Goal: Task Accomplishment & Management: Use online tool/utility

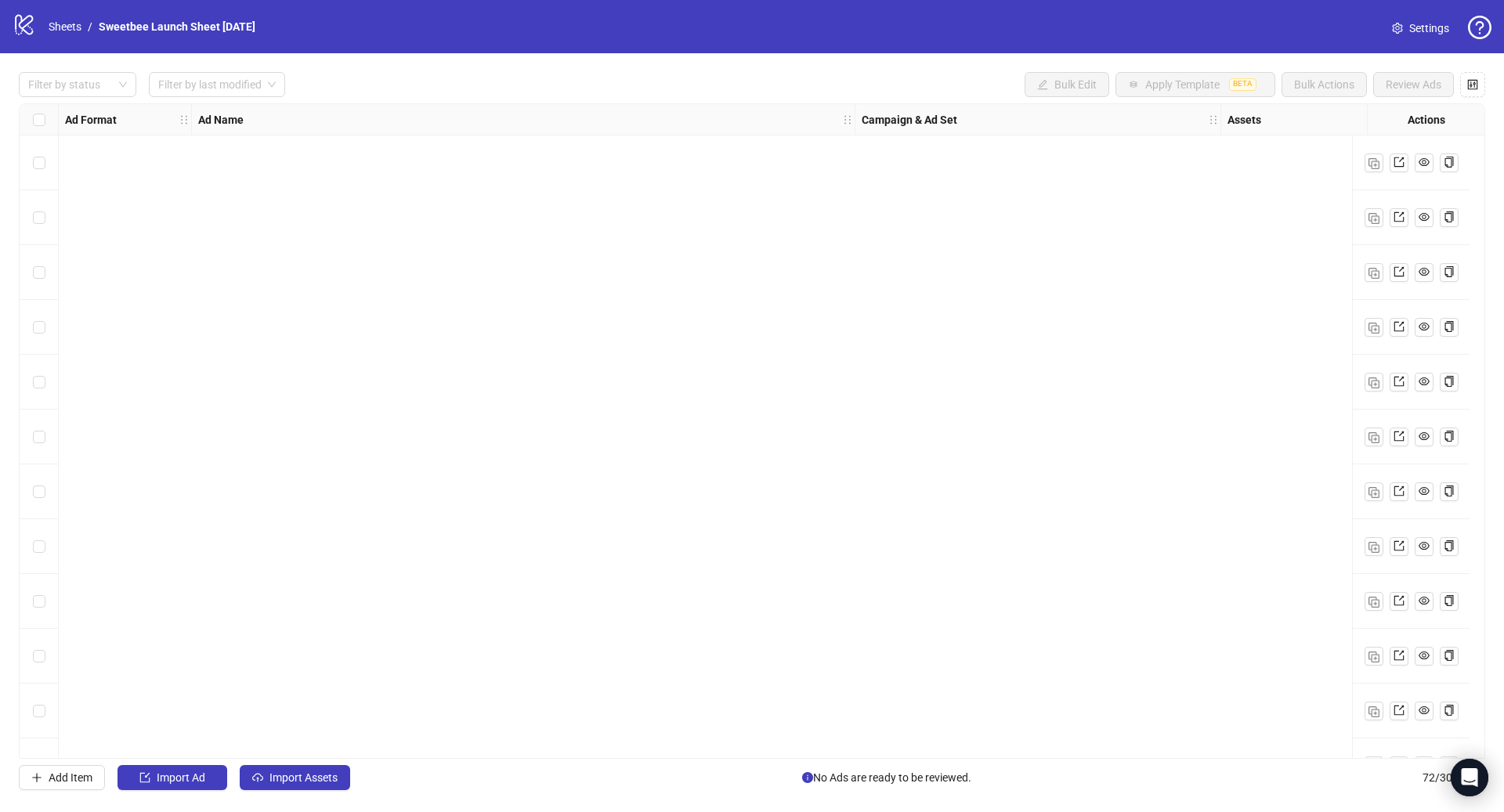
scroll to position [3331, 0]
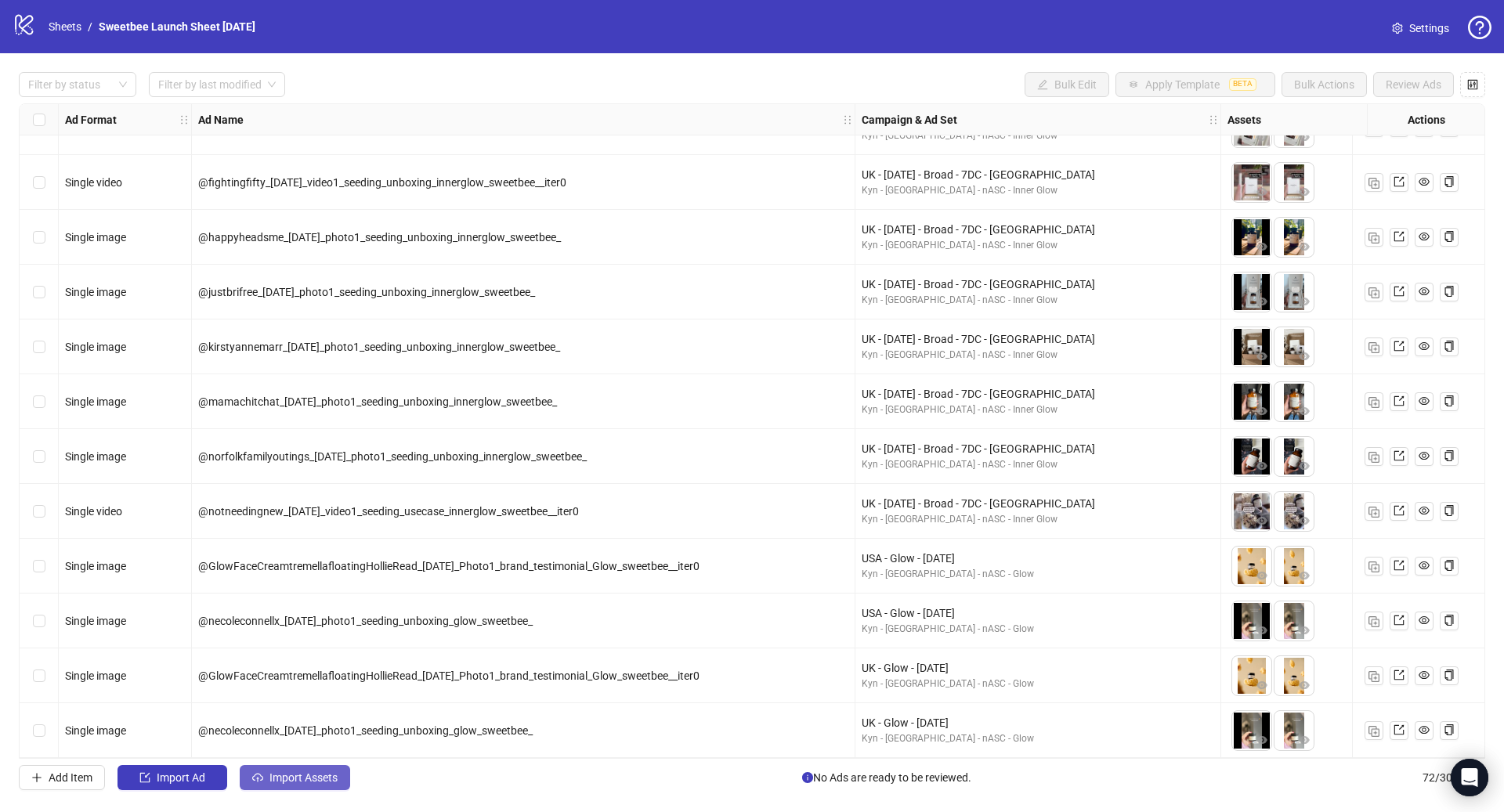
click at [297, 779] on span "Import Assets" at bounding box center [303, 778] width 68 height 13
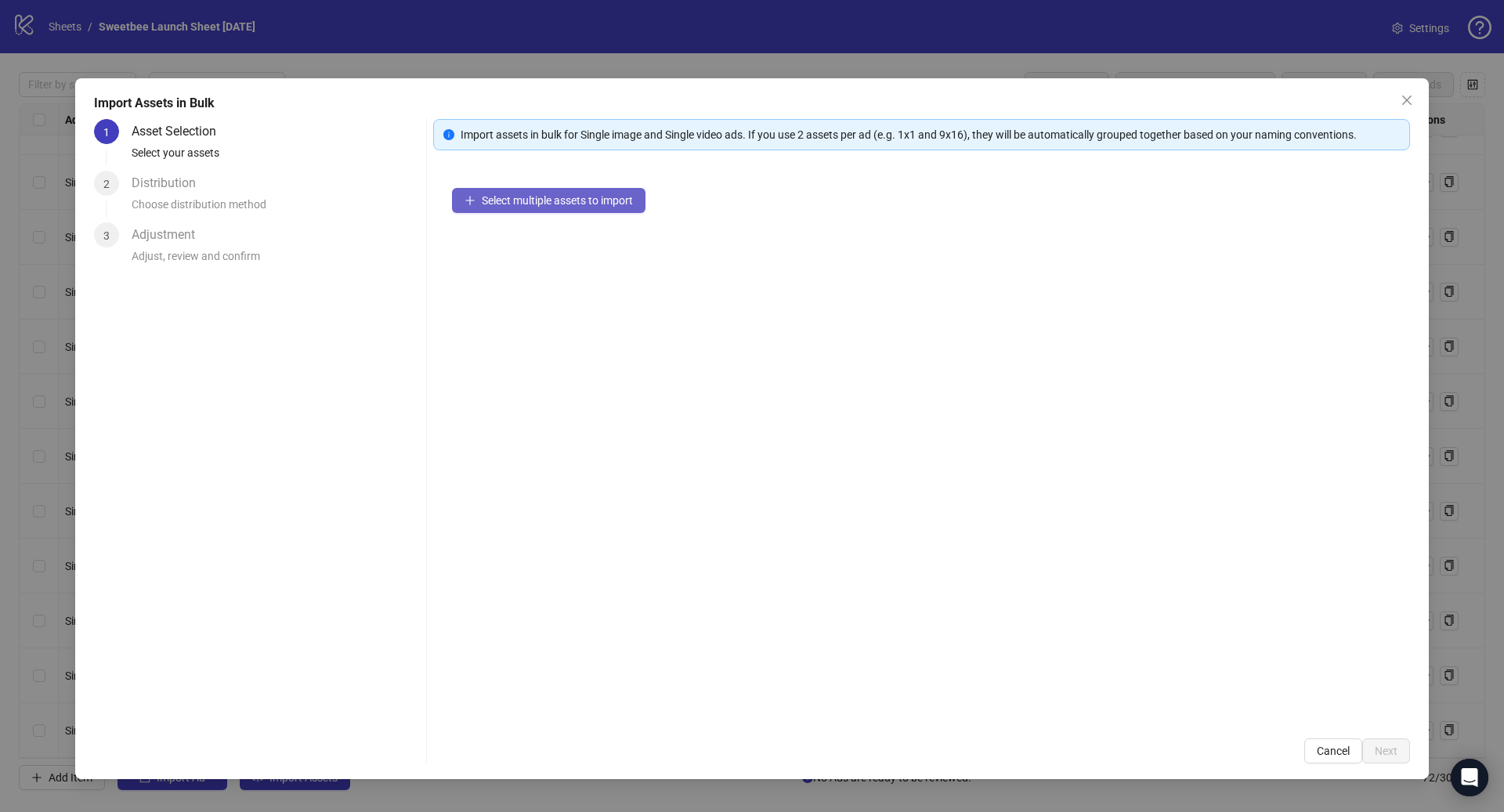
click at [514, 205] on span "Select multiple assets to import" at bounding box center [557, 201] width 151 height 13
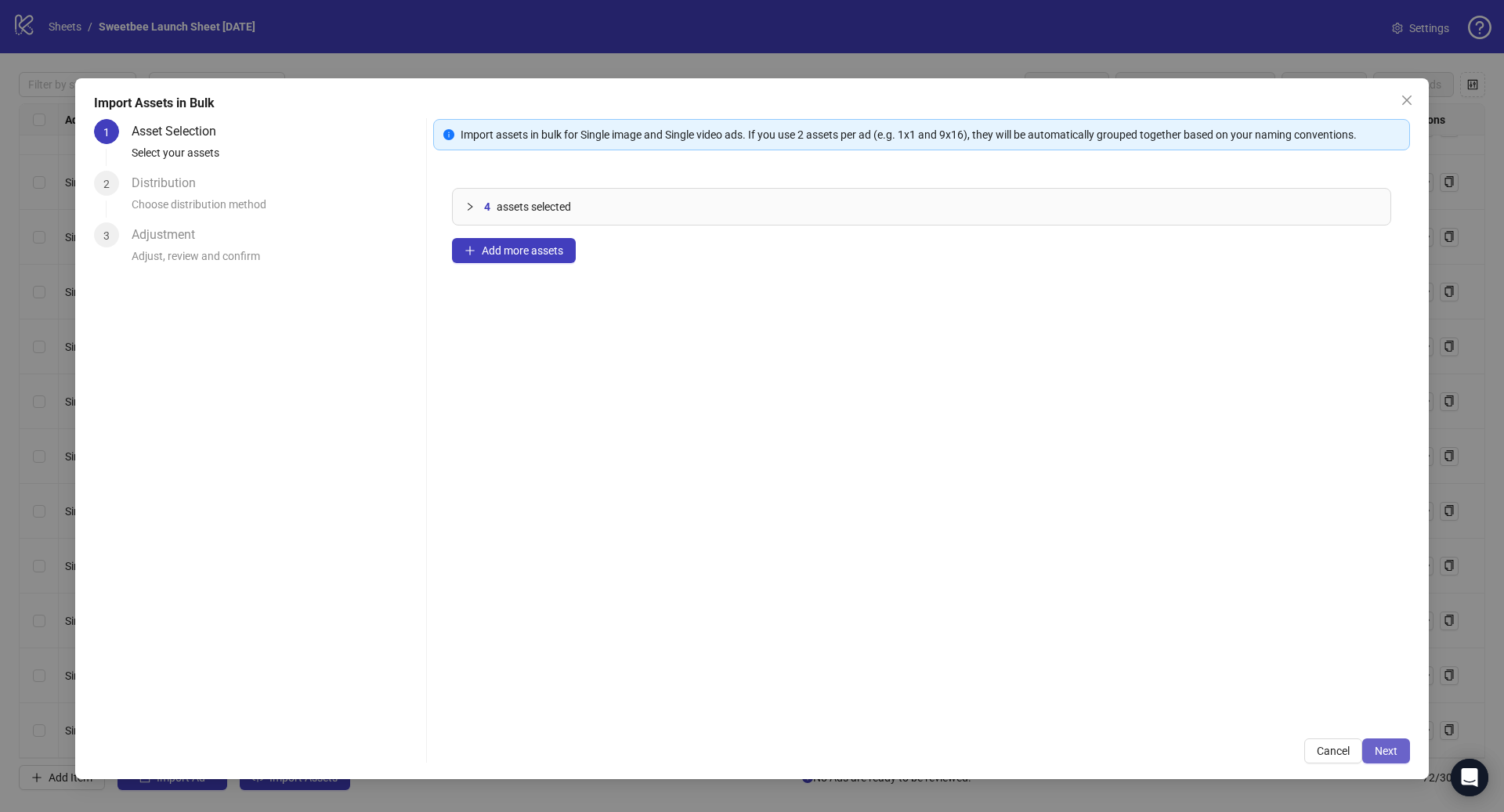
click at [1385, 755] on span "Next" at bounding box center [1386, 751] width 23 height 13
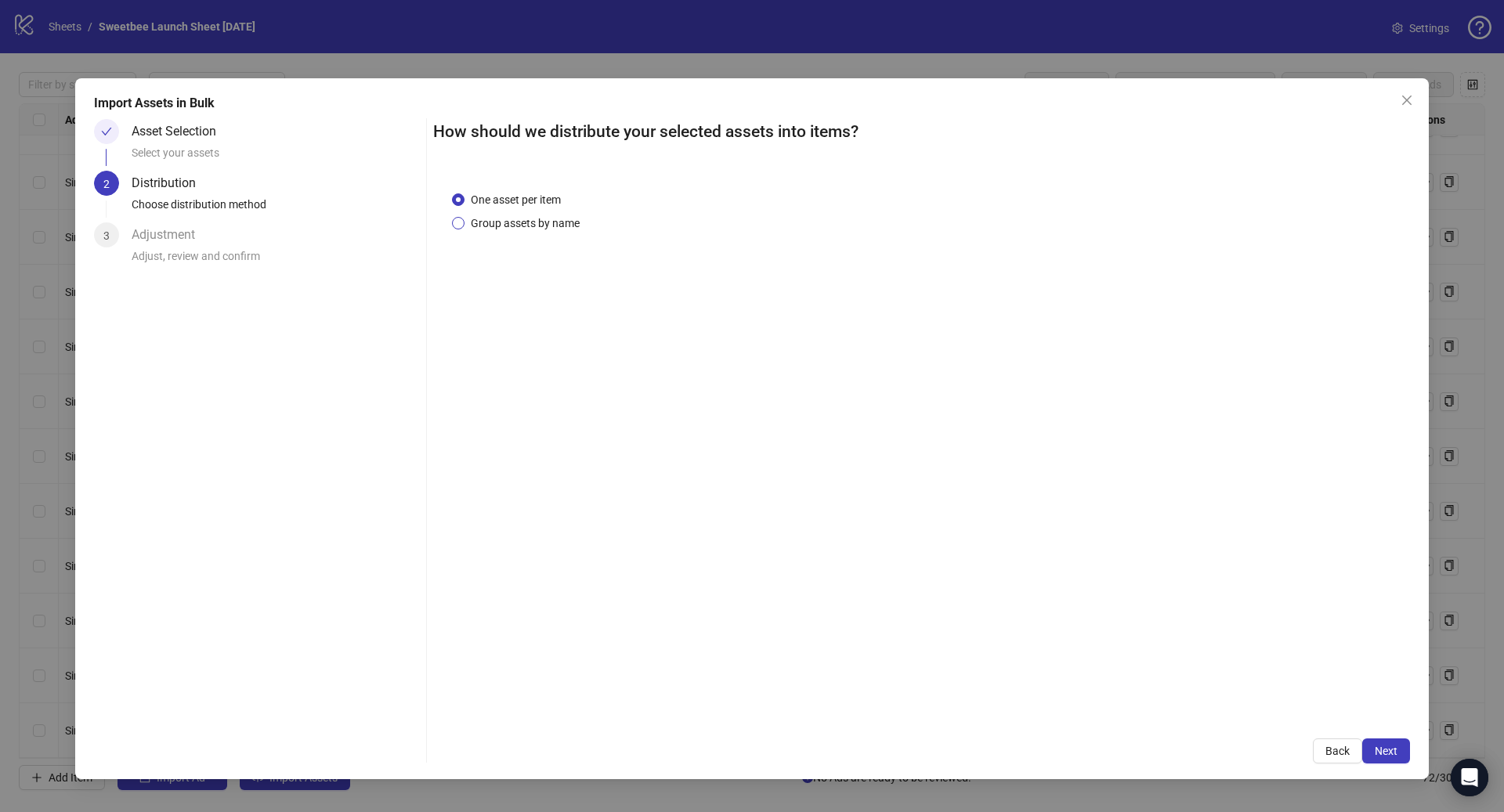
click at [541, 228] on span "Group assets by name" at bounding box center [525, 224] width 122 height 18
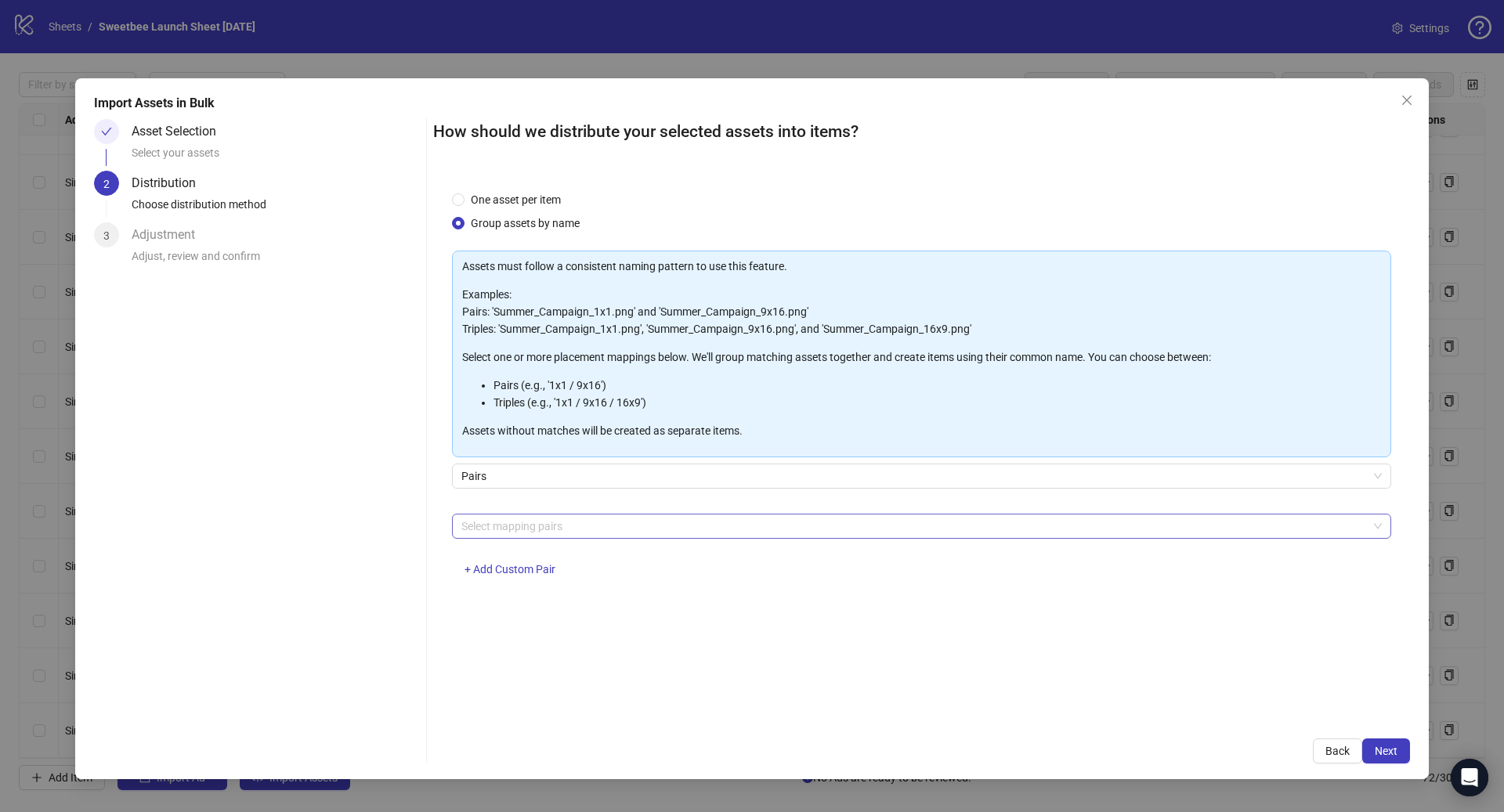
click at [564, 519] on div at bounding box center [913, 526] width 916 height 22
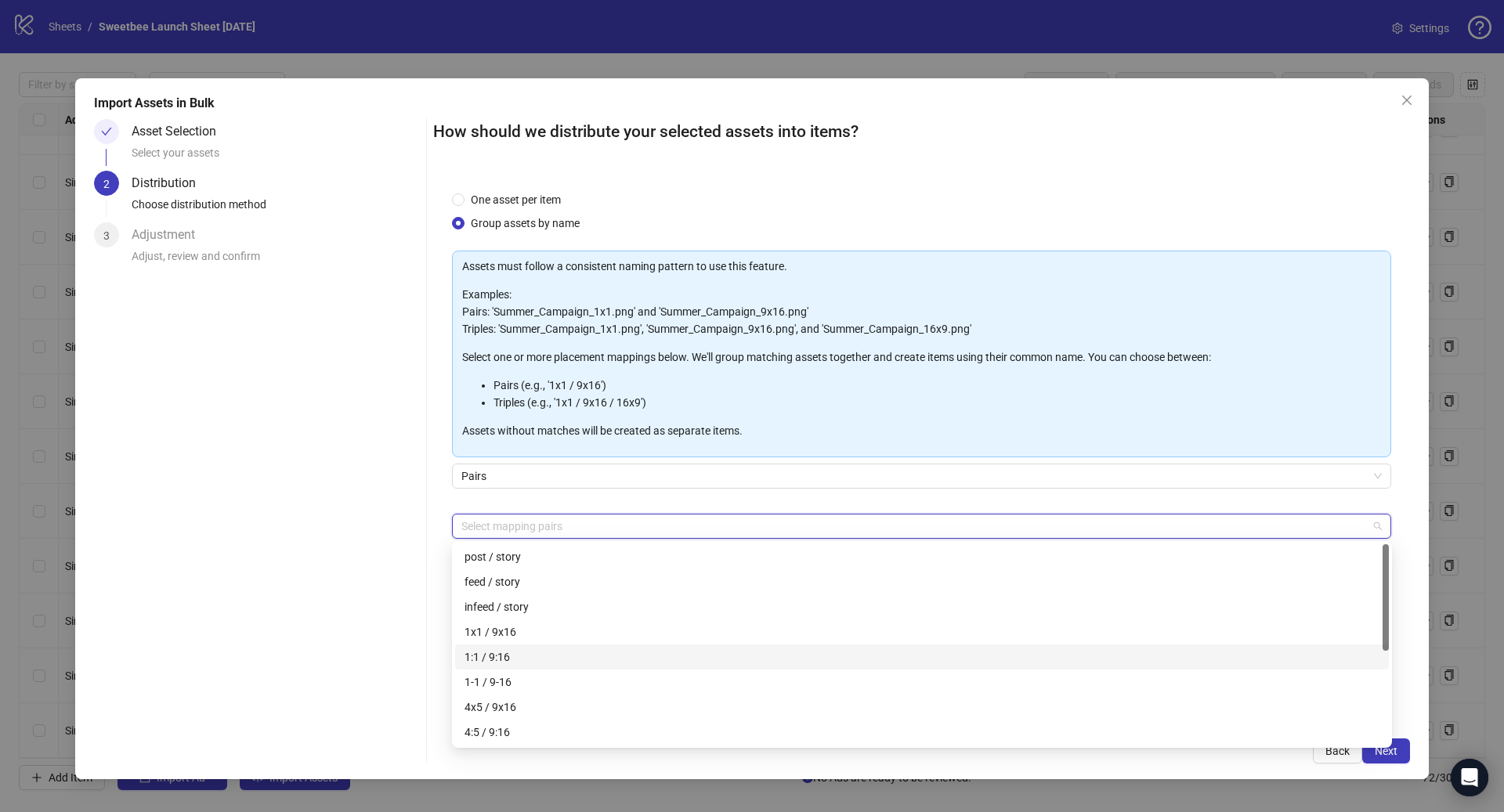
click at [559, 650] on div "1:1 / 9:16" at bounding box center [921, 658] width 915 height 18
click at [544, 629] on div "1x1 / 9x16" at bounding box center [921, 632] width 915 height 18
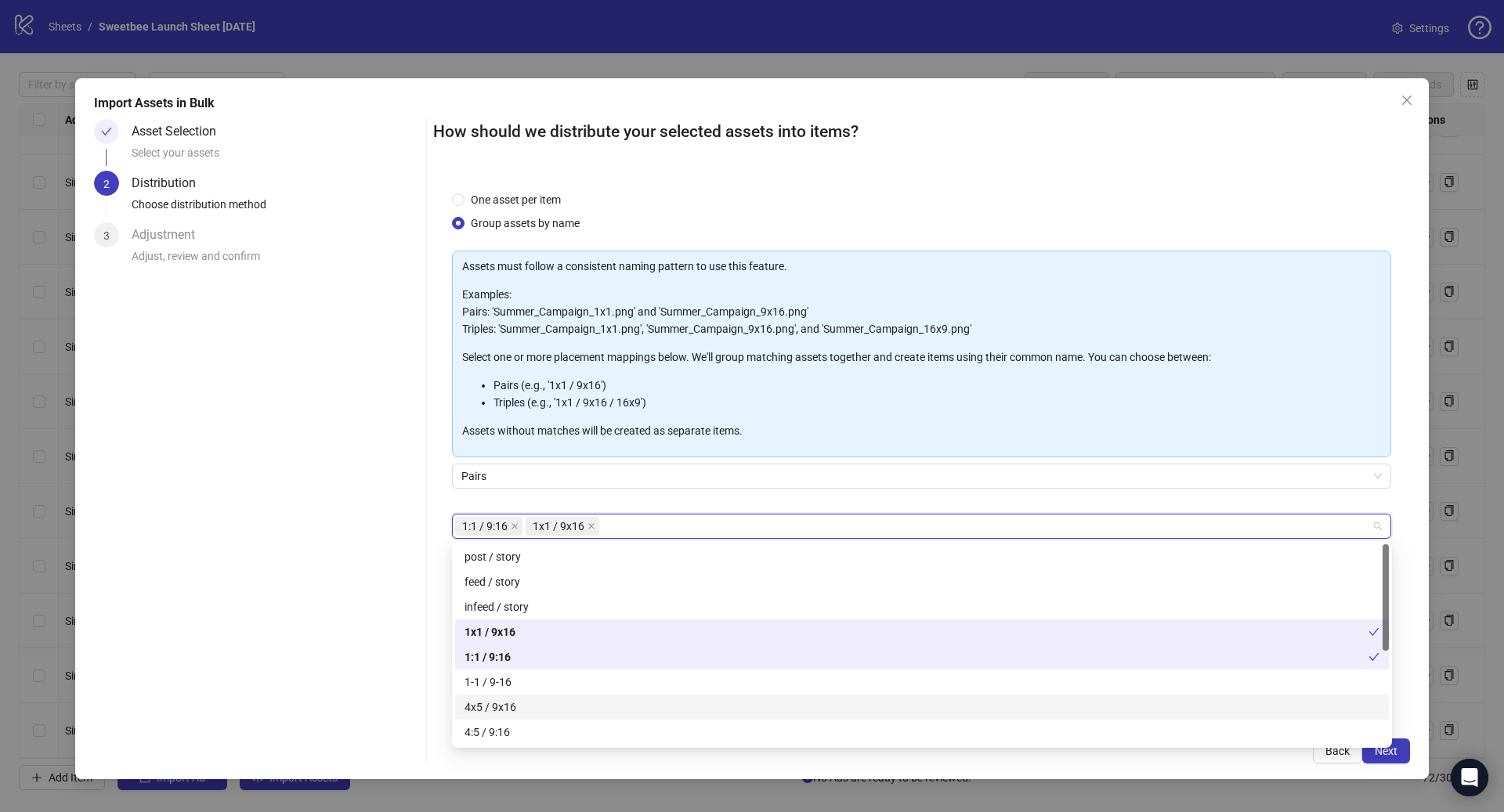
click at [525, 703] on div "4x5 / 9x16" at bounding box center [921, 708] width 915 height 18
click at [525, 729] on div "4:5 / 9:16" at bounding box center [921, 732] width 915 height 18
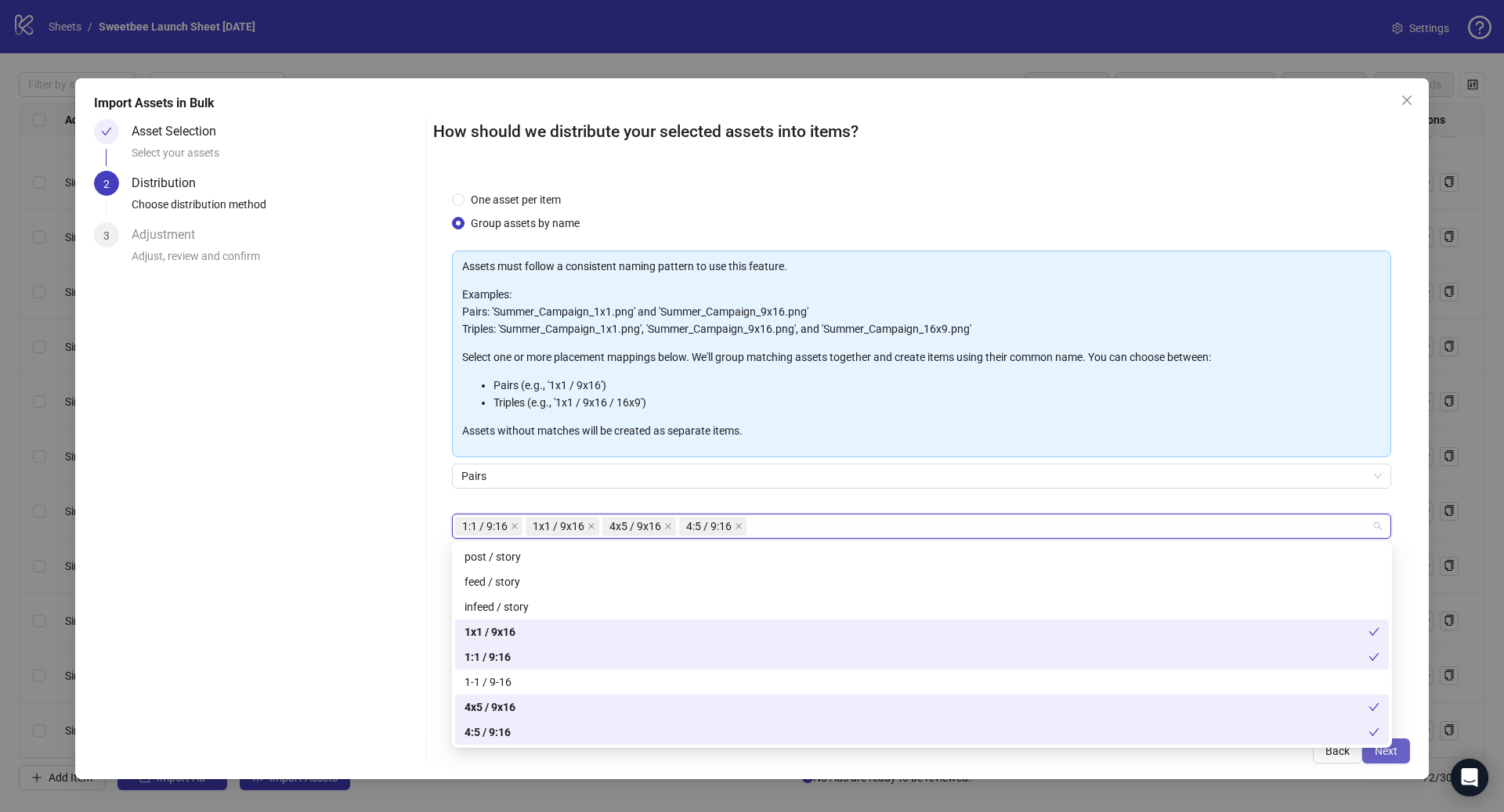
click at [1391, 752] on span "Next" at bounding box center [1386, 751] width 23 height 13
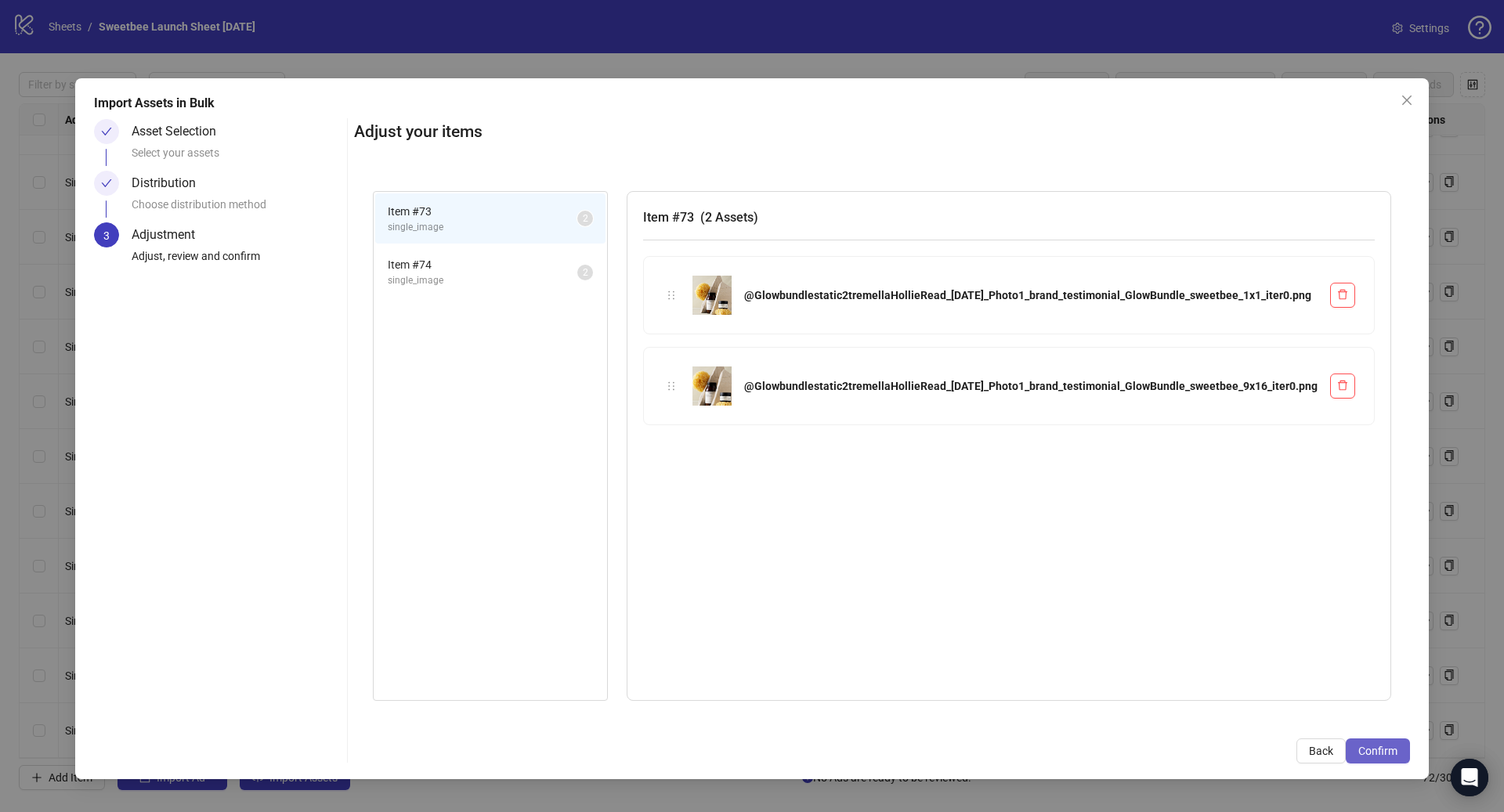
click at [1391, 752] on span "Confirm" at bounding box center [1377, 751] width 39 height 13
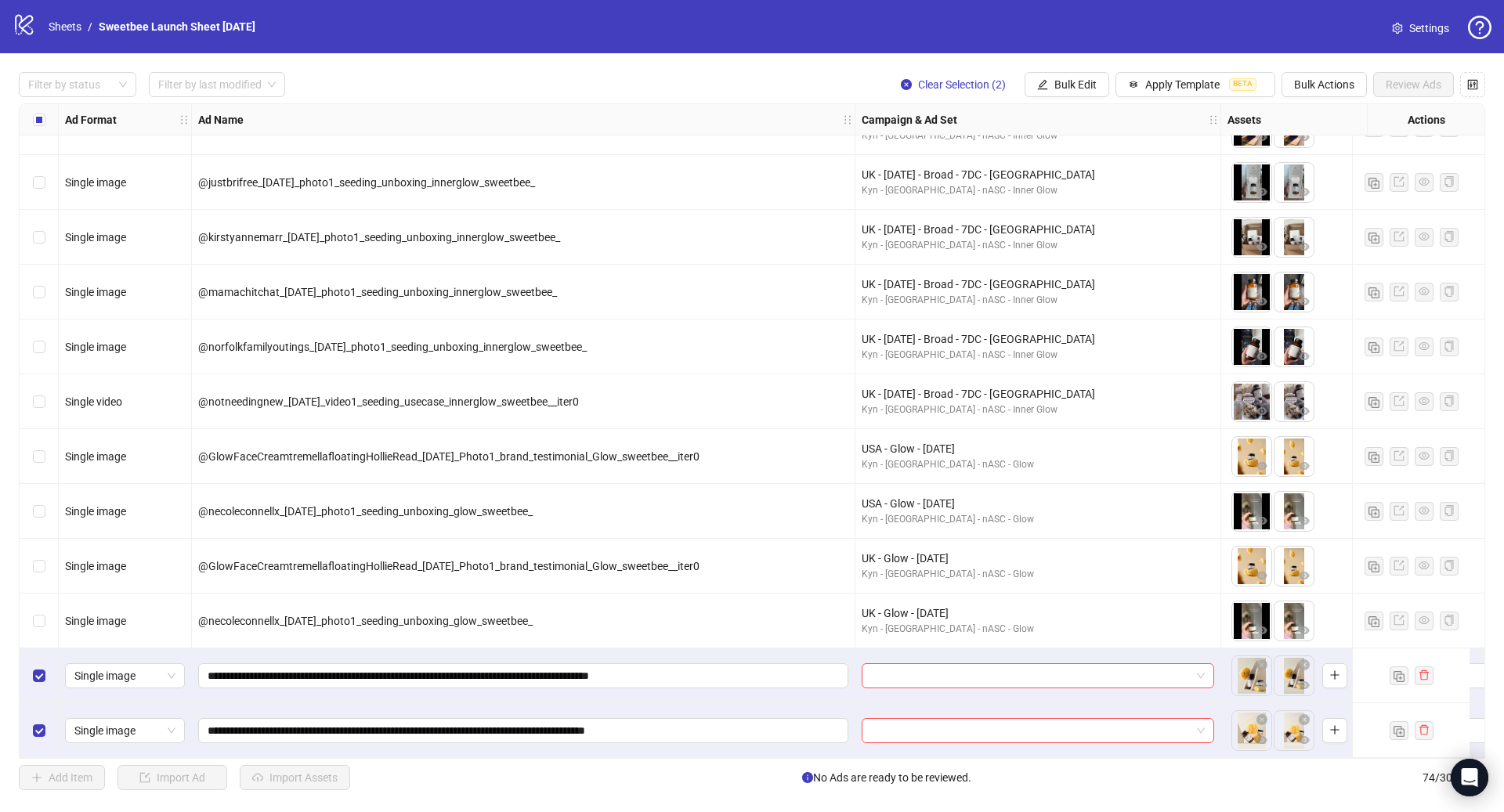
scroll to position [3441, 0]
click at [1071, 92] on button "Bulk Edit" at bounding box center [1067, 84] width 84 height 25
click at [1106, 169] on span "Campaign & Ad Set" at bounding box center [1082, 167] width 93 height 18
click at [967, 157] on input "search" at bounding box center [1016, 153] width 280 height 24
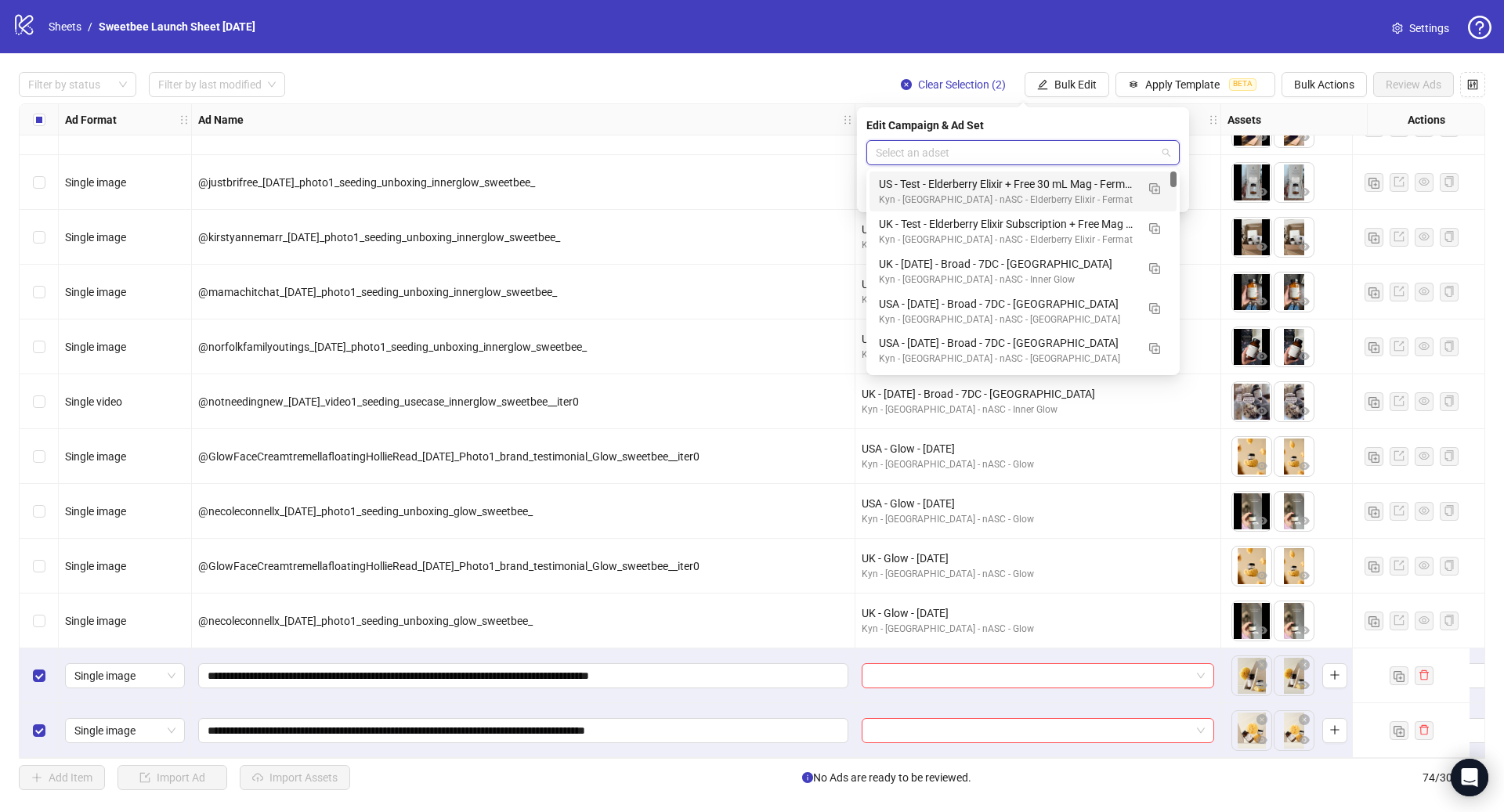
paste input "**********"
type input "**********"
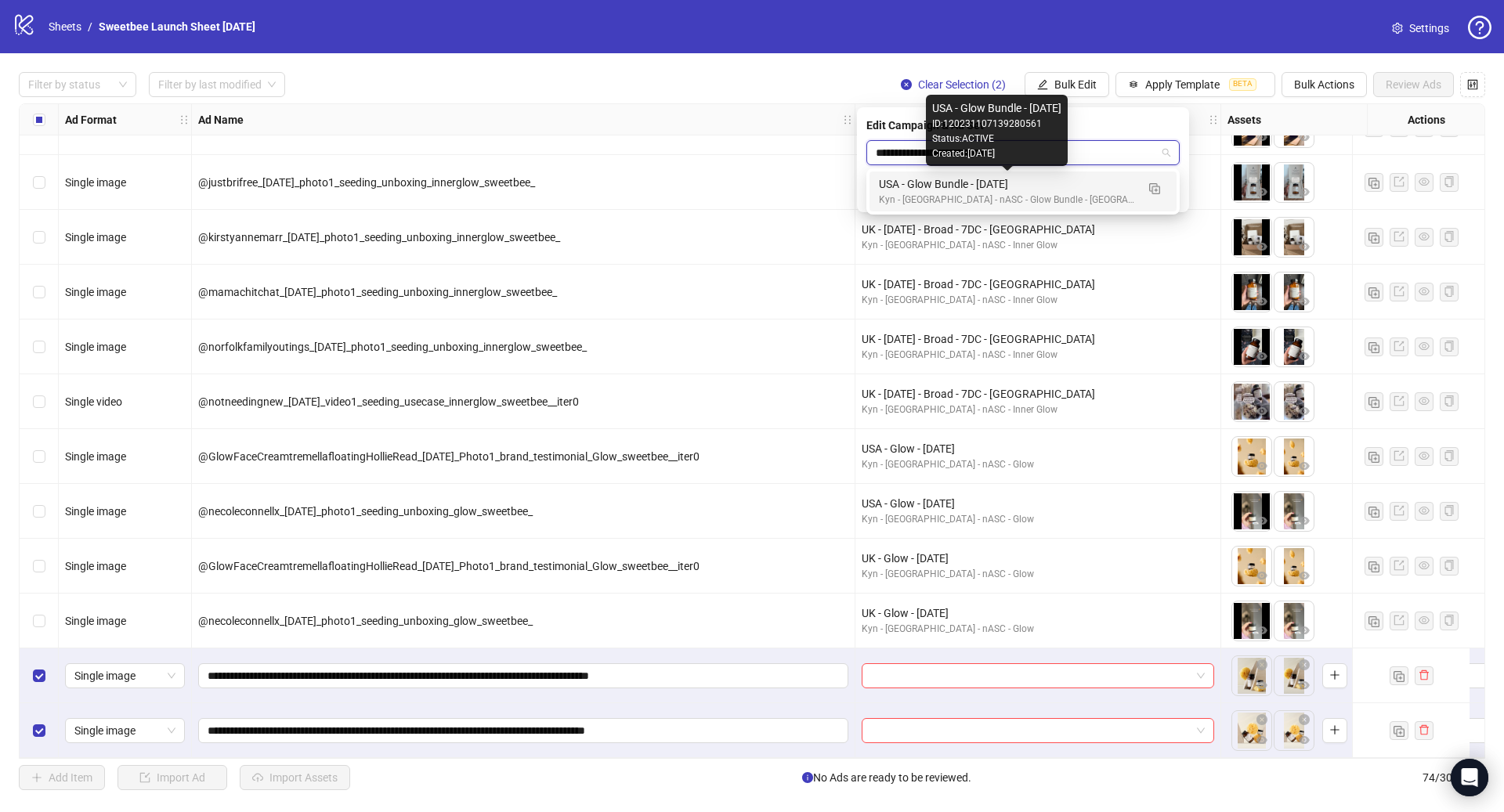
click at [1029, 179] on div "USA - Glow Bundle - [DATE]" at bounding box center [1007, 184] width 257 height 18
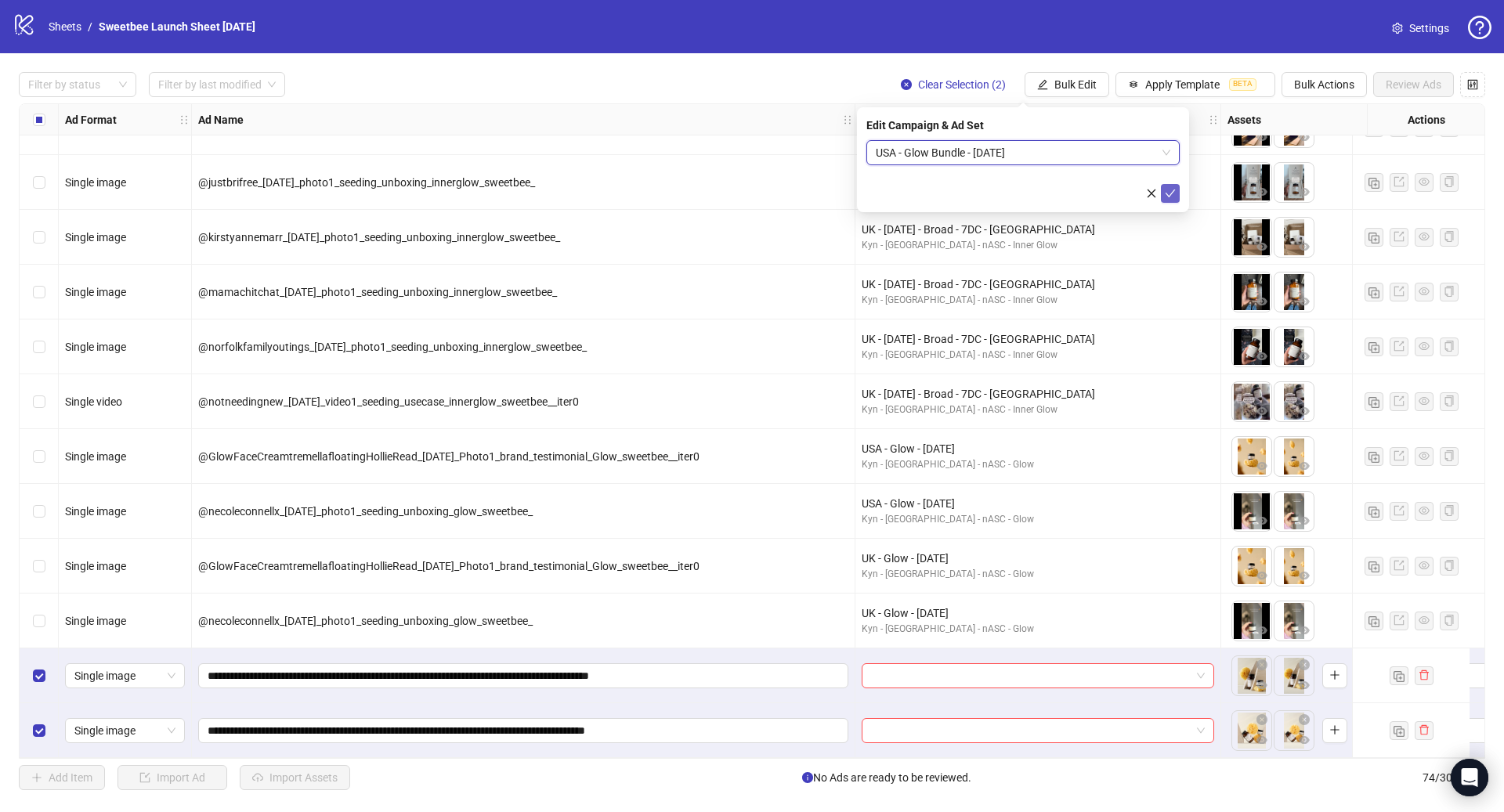
click at [1170, 193] on icon "check" at bounding box center [1170, 193] width 11 height 11
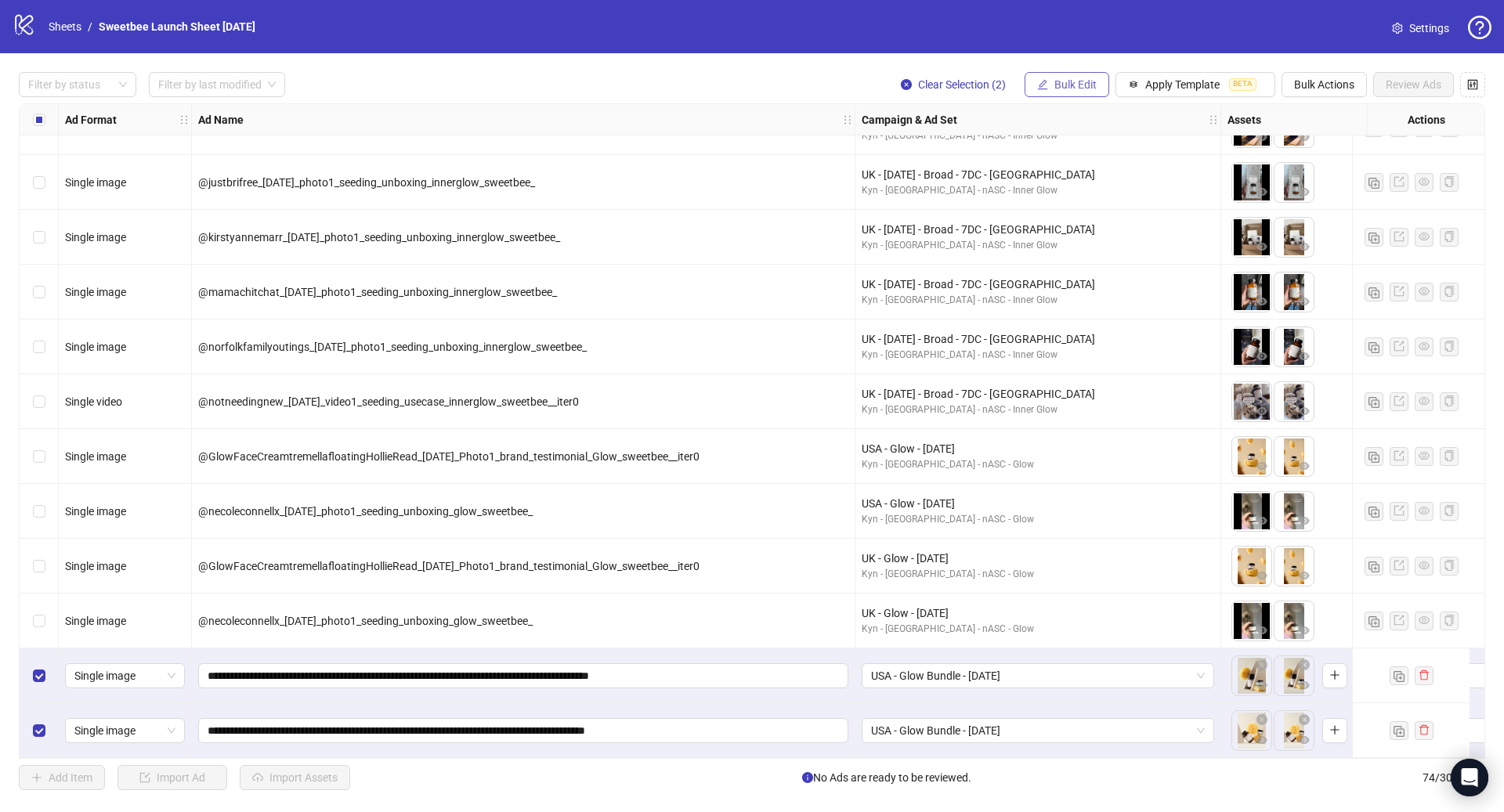
click at [1062, 87] on span "Bulk Edit" at bounding box center [1075, 84] width 42 height 13
click at [1083, 212] on span "Headlines" at bounding box center [1082, 217] width 93 height 18
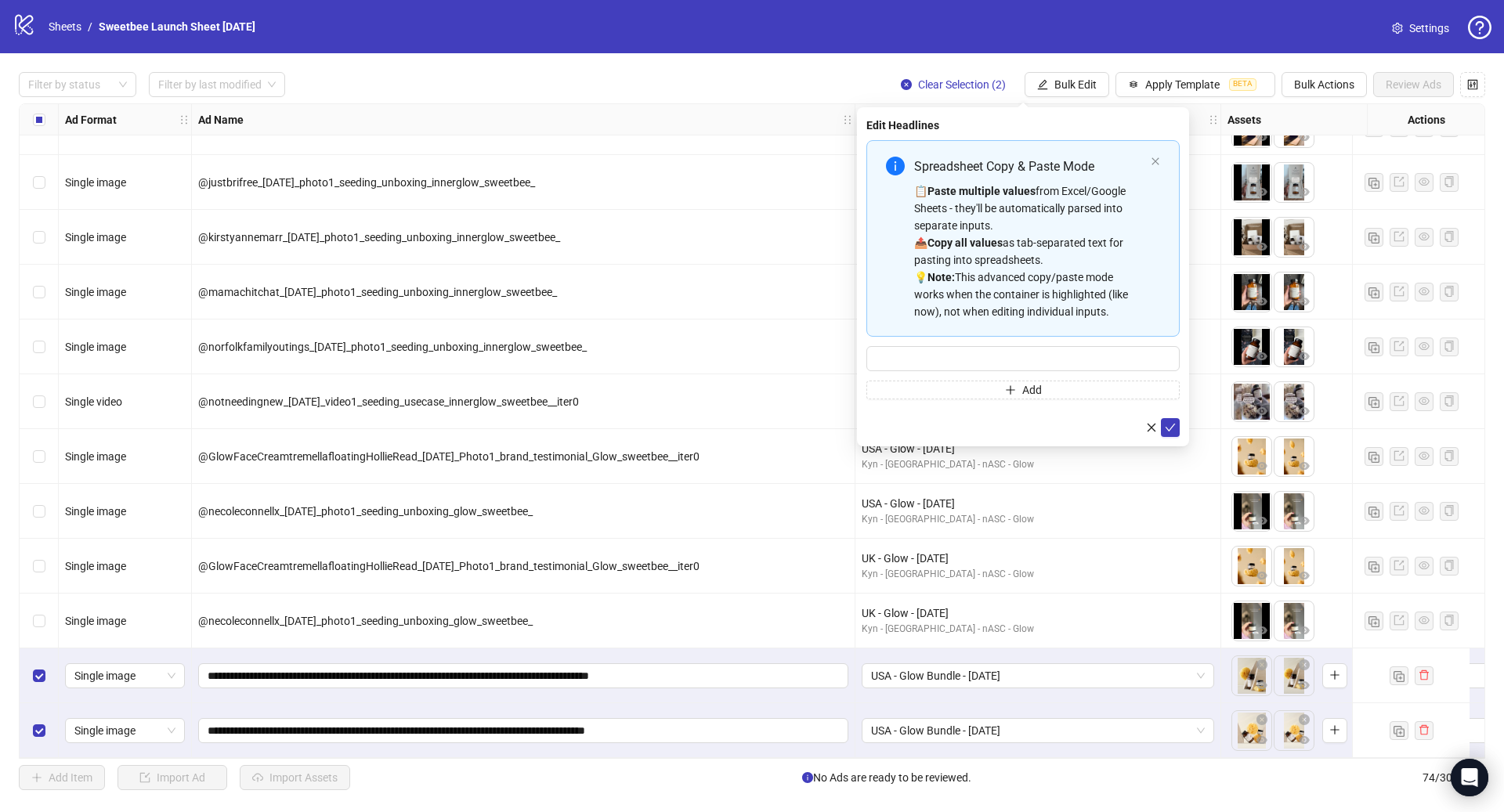
click at [1086, 271] on div "📋 Paste multiple values from Excel/Google Sheets - they'll be automatically par…" at bounding box center [1029, 251] width 230 height 138
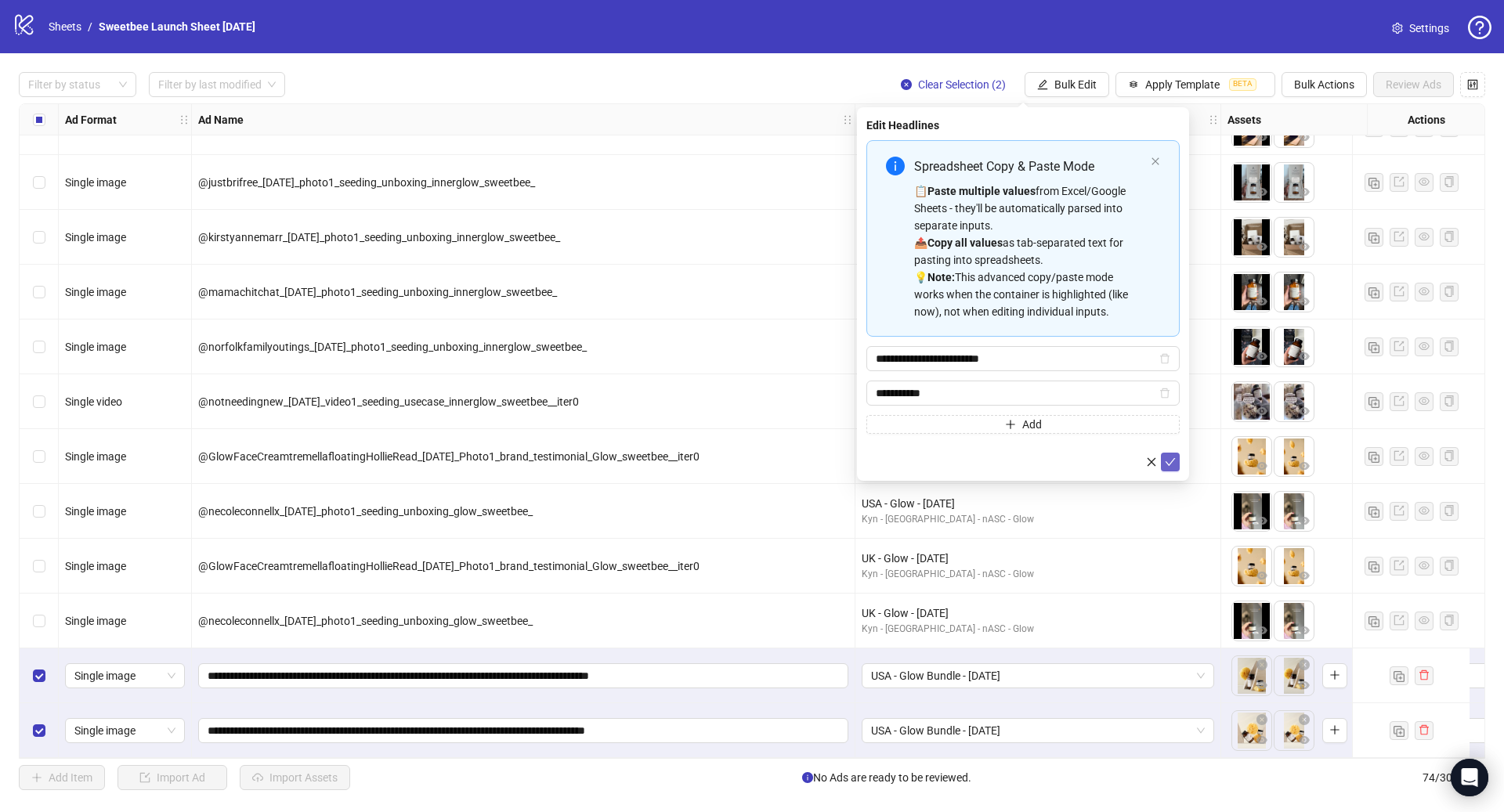
click at [1173, 462] on icon "check" at bounding box center [1170, 463] width 11 height 11
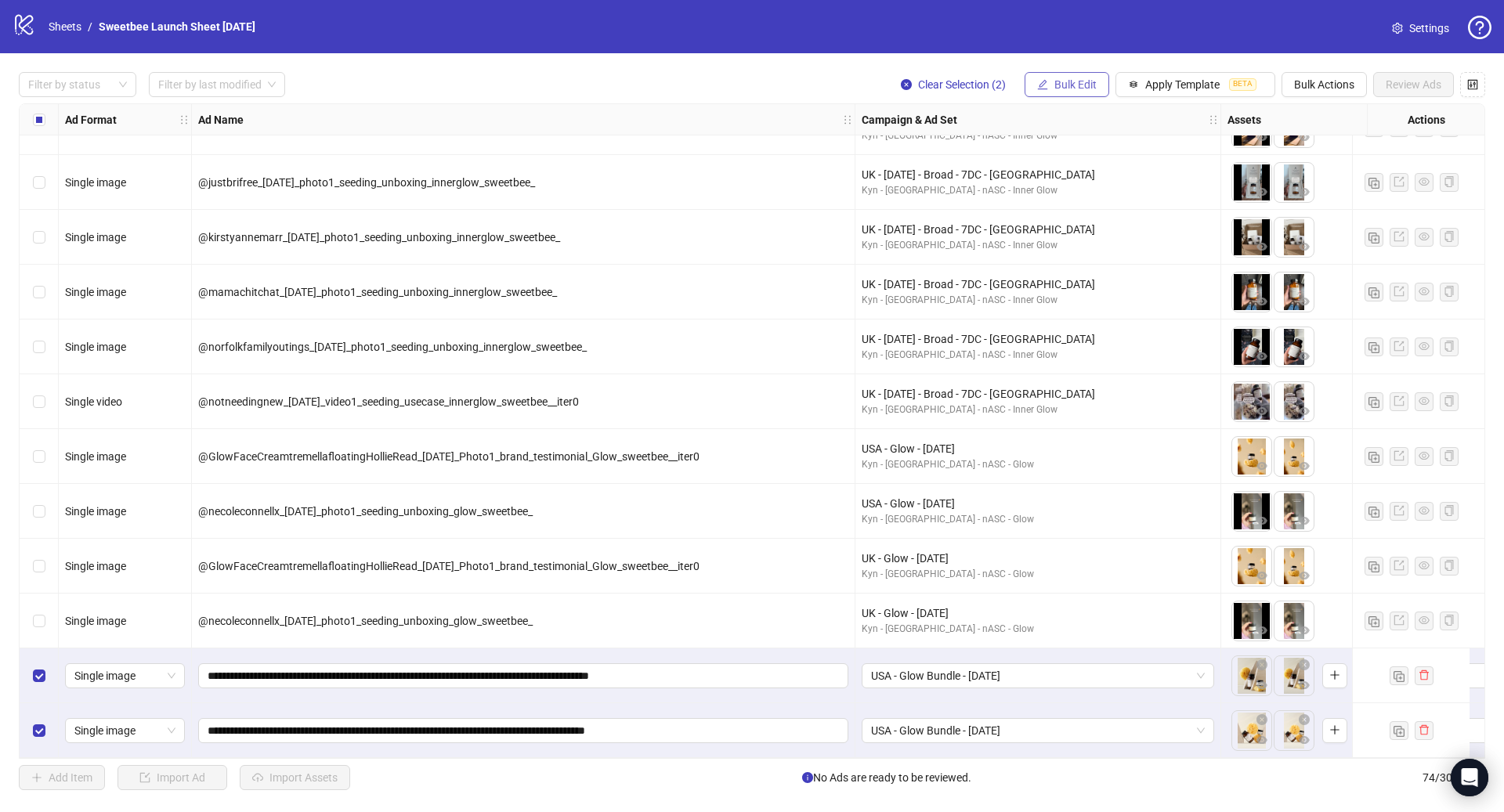
click at [1091, 84] on span "Bulk Edit" at bounding box center [1075, 84] width 42 height 13
click at [1088, 247] on span "Primary Texts" at bounding box center [1082, 242] width 93 height 18
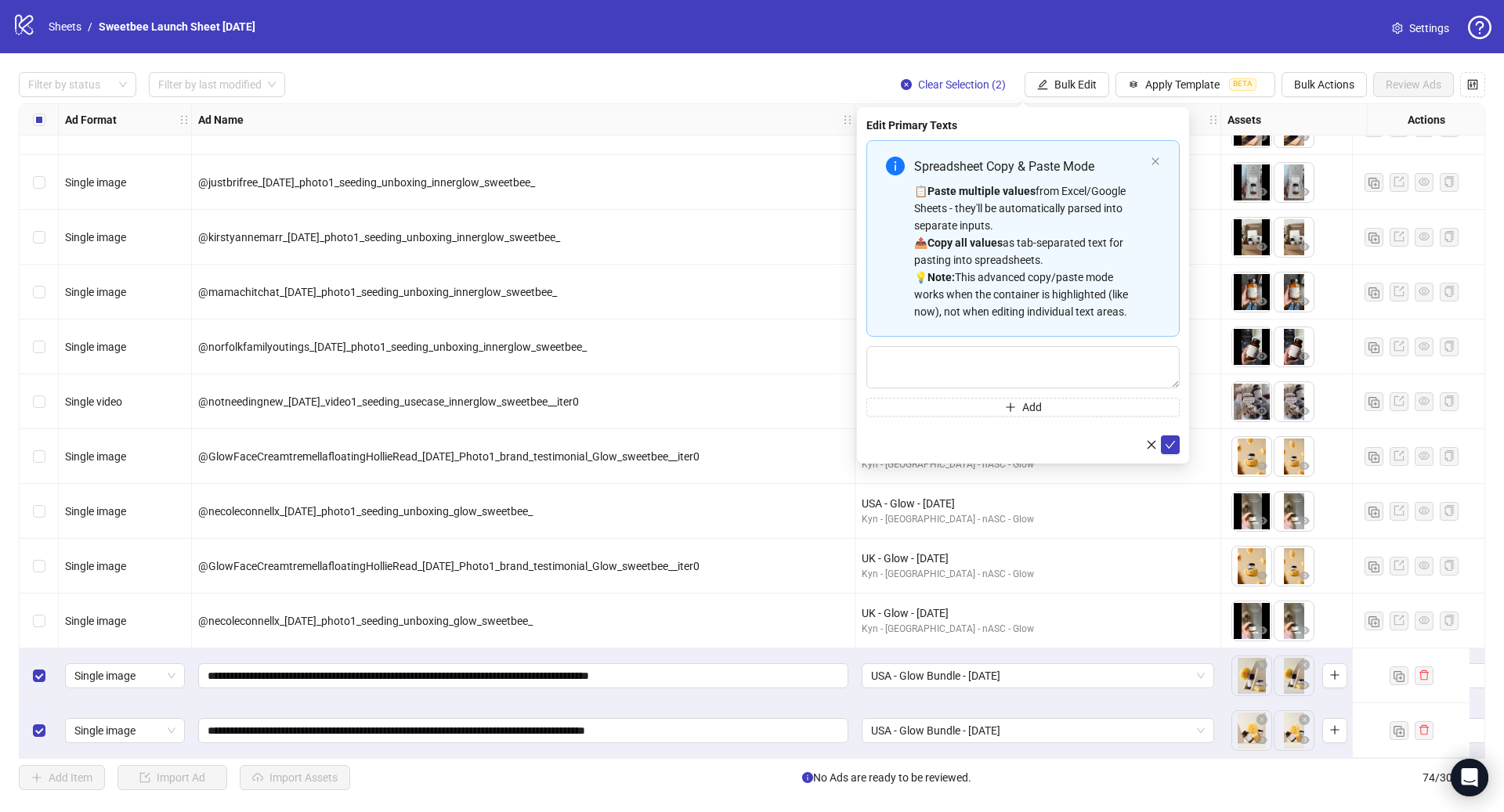
click at [1027, 267] on div "📋 Paste multiple values from Excel/Google Sheets - they'll be automatically par…" at bounding box center [1029, 251] width 230 height 138
type textarea "**********"
click at [1170, 453] on div "**********" at bounding box center [1022, 285] width 332 height 356
click at [1173, 446] on icon "check" at bounding box center [1170, 444] width 11 height 11
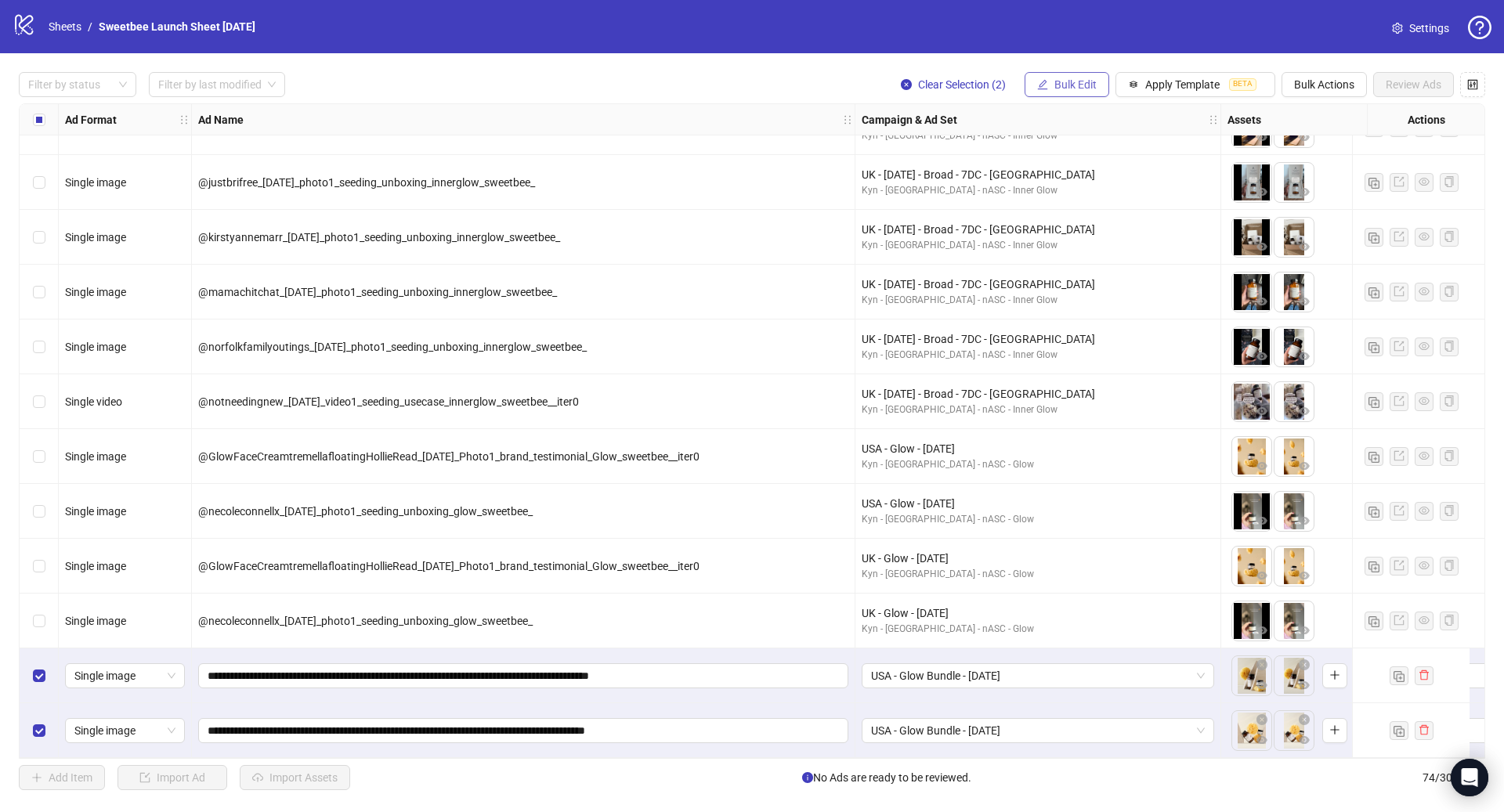
click at [1067, 96] on button "Bulk Edit" at bounding box center [1067, 84] width 84 height 25
drag, startPoint x: 1076, startPoint y: 345, endPoint x: 1076, endPoint y: 333, distance: 12.0
click at [1077, 345] on span "Call to Action" at bounding box center [1082, 342] width 93 height 18
click at [967, 150] on input "search" at bounding box center [1016, 153] width 280 height 24
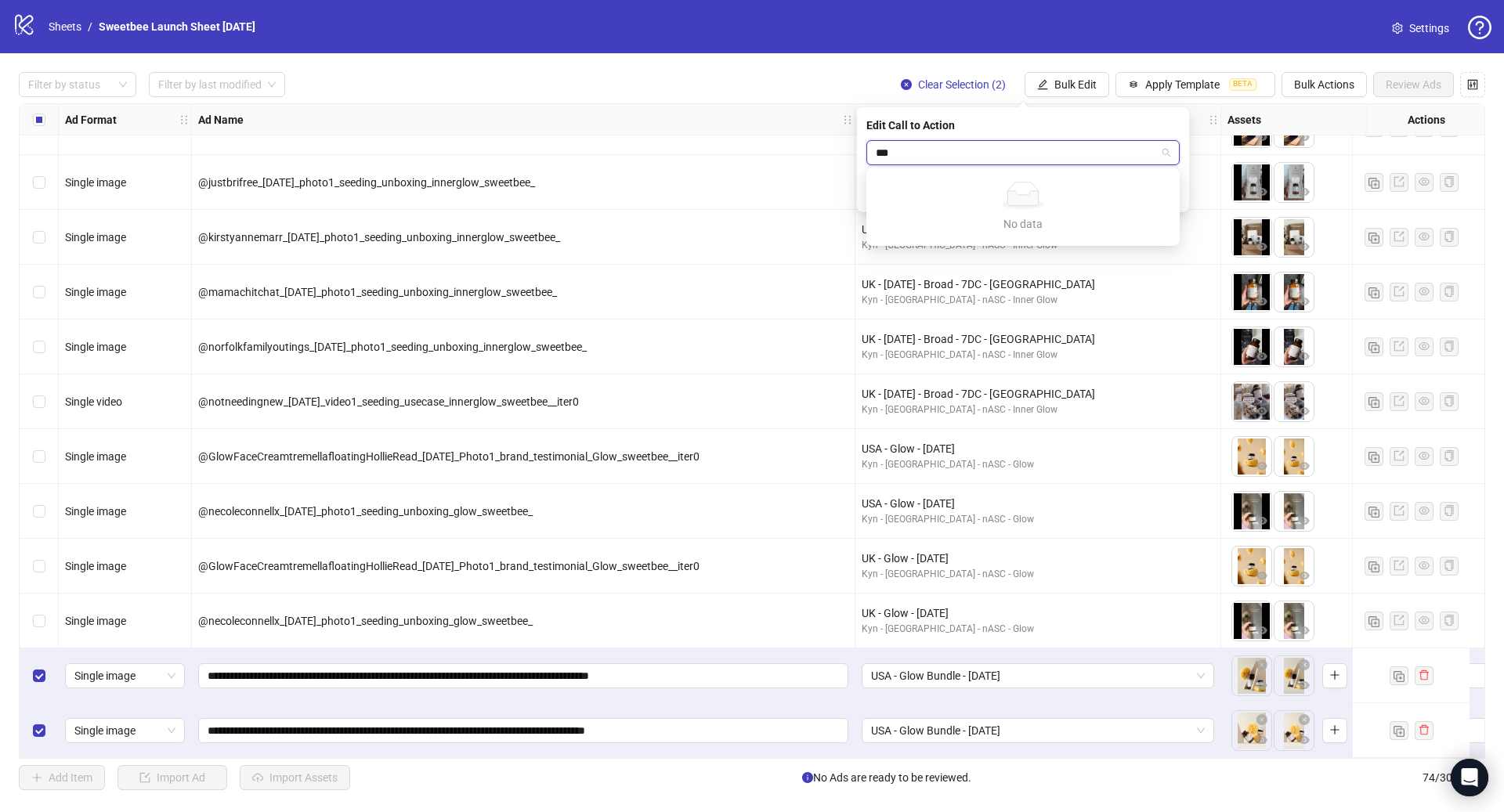
type input "****"
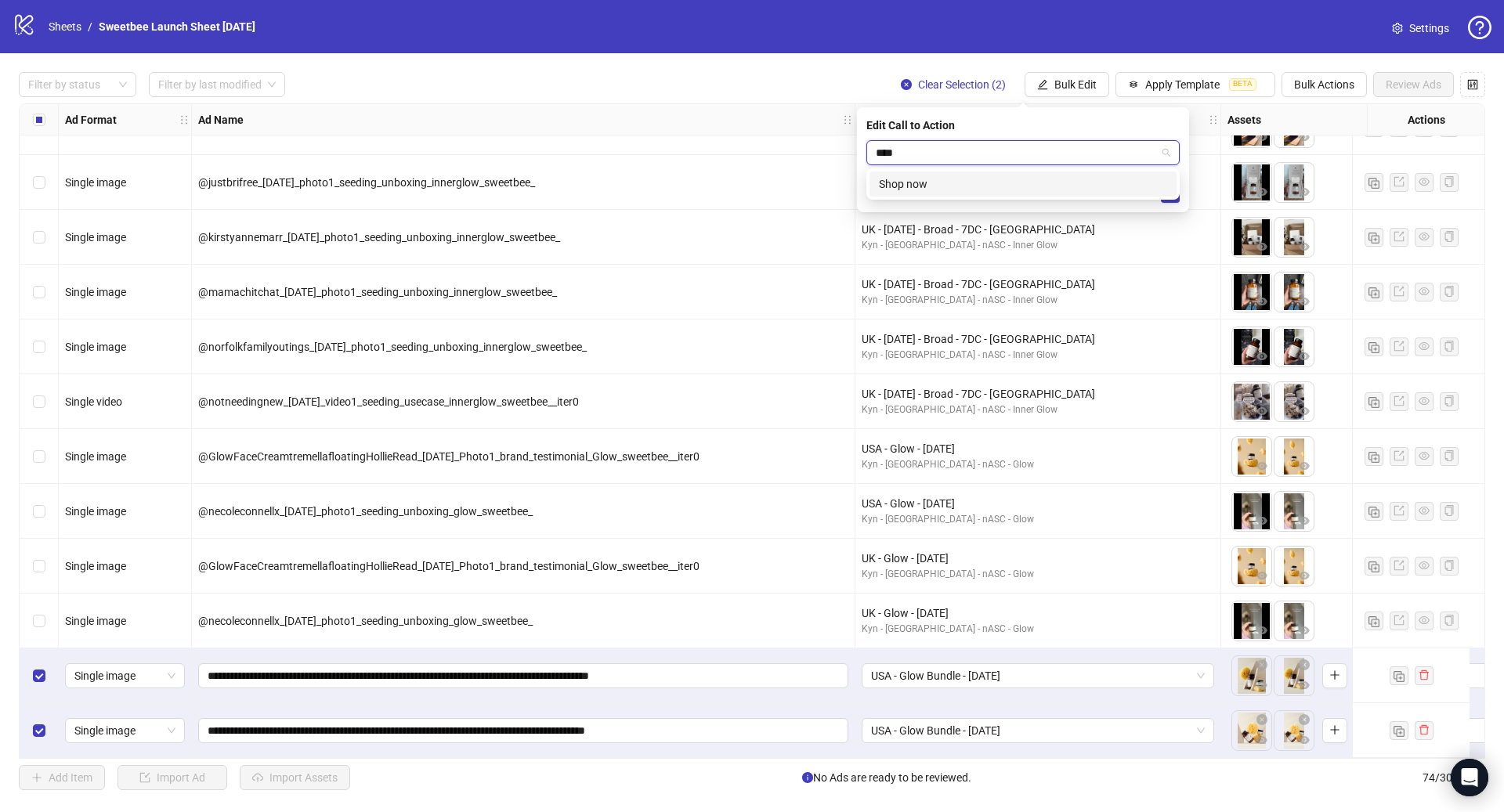
click at [961, 178] on div "Shop now" at bounding box center [1023, 184] width 288 height 18
click at [1173, 194] on icon "check" at bounding box center [1170, 193] width 11 height 11
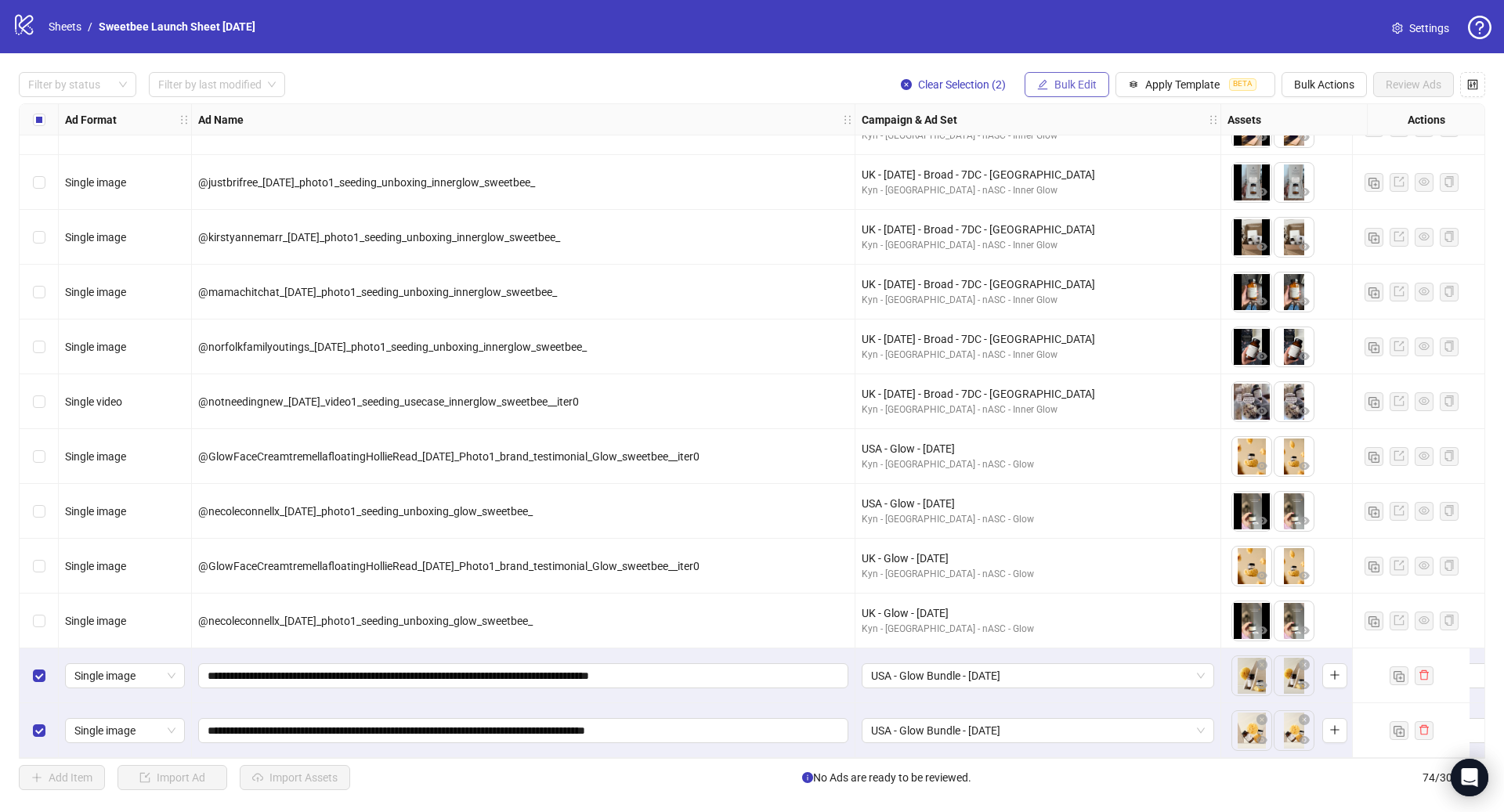
click at [1065, 84] on span "Bulk Edit" at bounding box center [1075, 84] width 42 height 13
click at [1090, 264] on span "Destination URL" at bounding box center [1082, 267] width 93 height 18
click at [986, 154] on input "text" at bounding box center [1017, 153] width 282 height 18
paste input "**********"
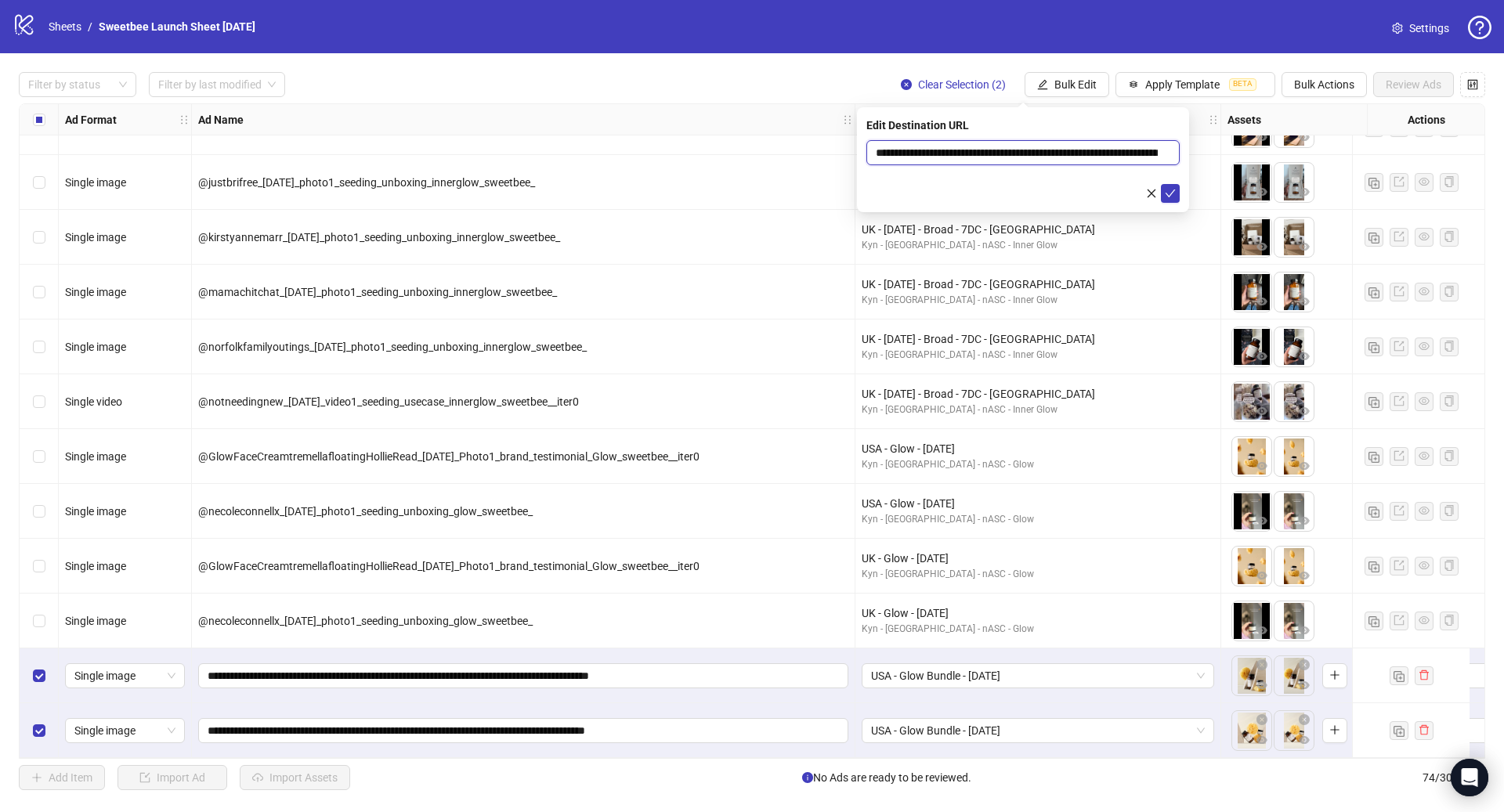
scroll to position [0, 107]
type input "**********"
click at [1170, 193] on icon "check" at bounding box center [1170, 193] width 10 height 8
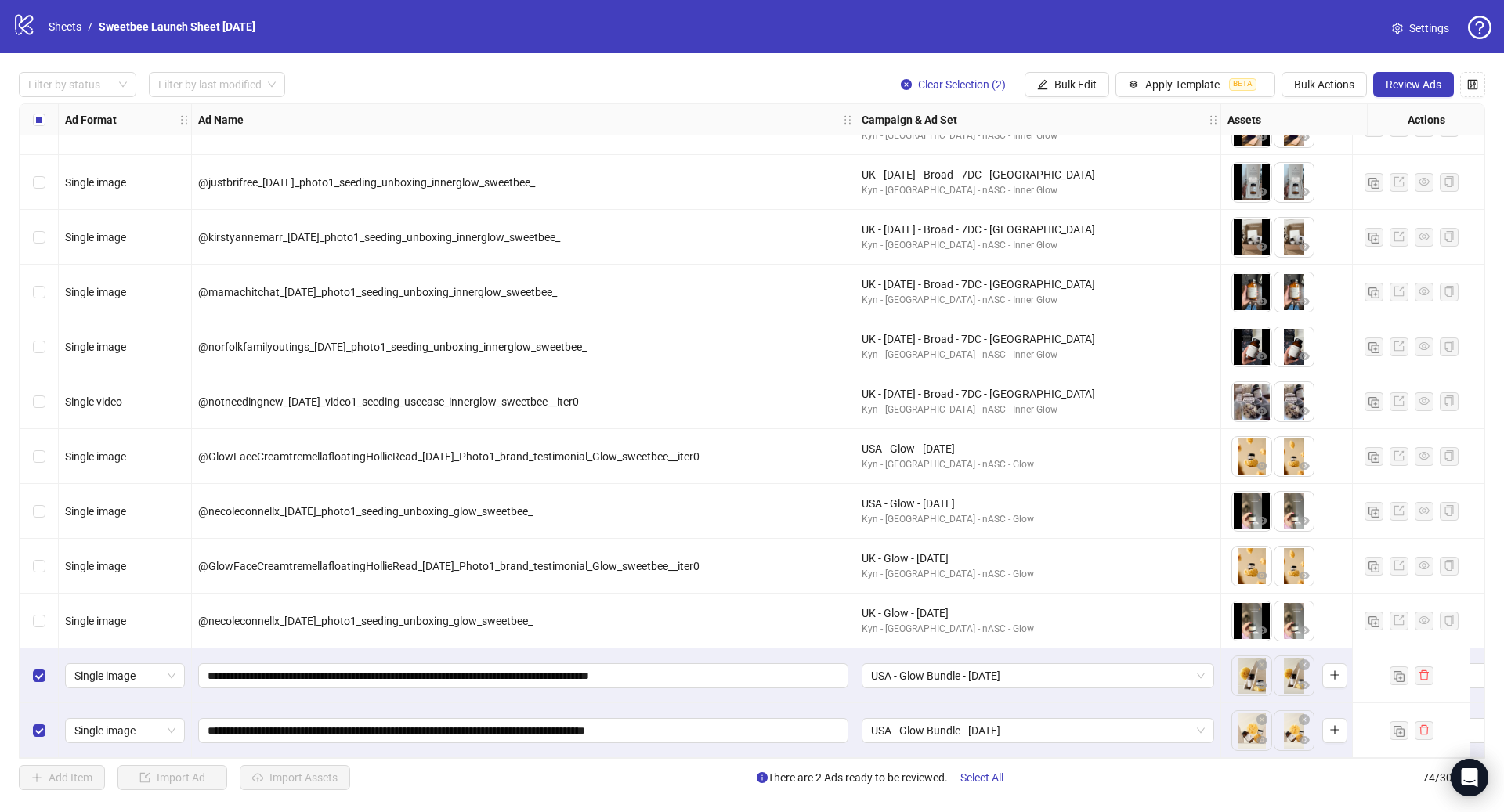
drag, startPoint x: 533, startPoint y: 751, endPoint x: 594, endPoint y: 751, distance: 61.0
click at [594, 751] on div "**********" at bounding box center [523, 731] width 663 height 55
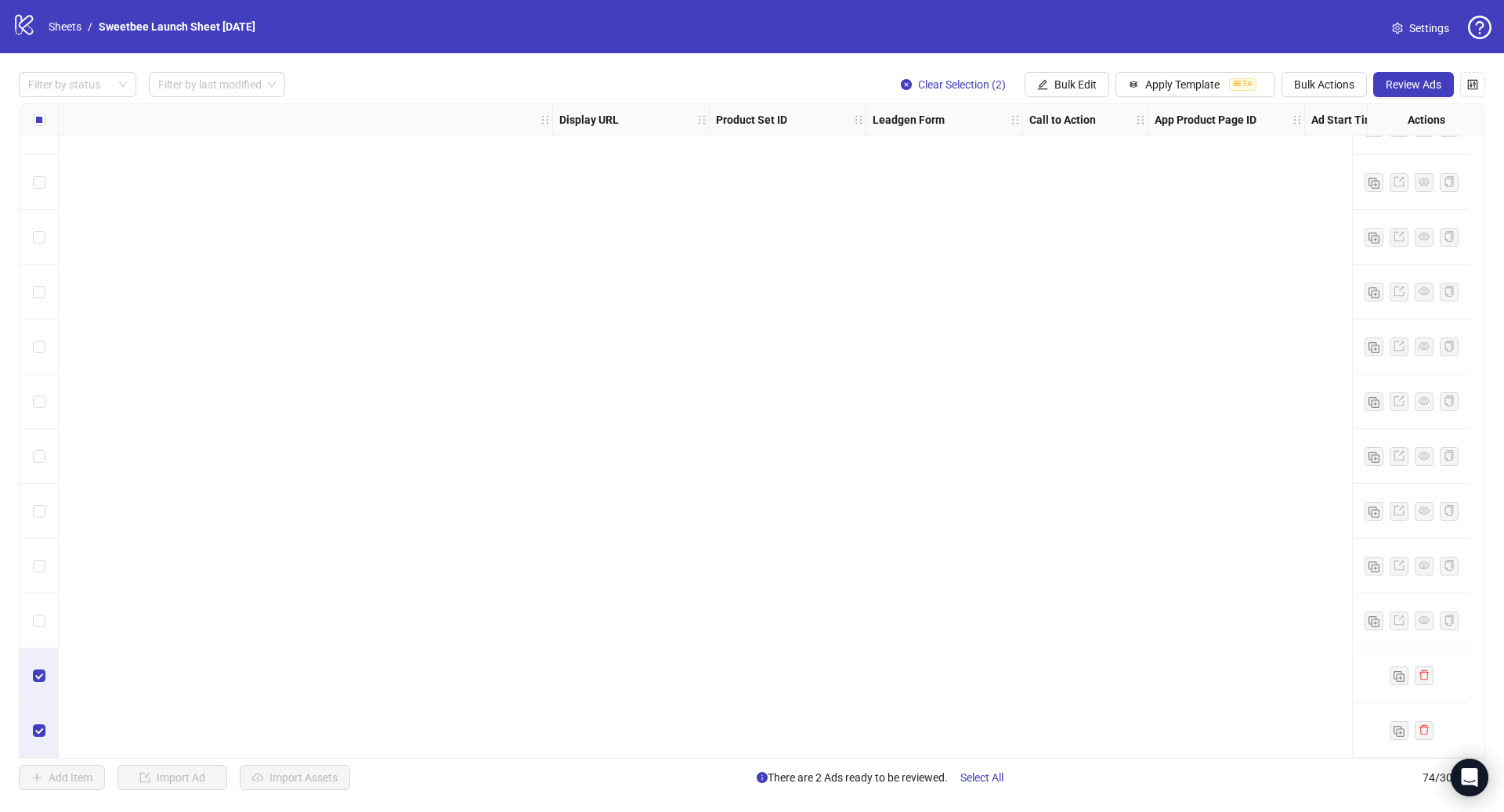
scroll to position [3441, 0]
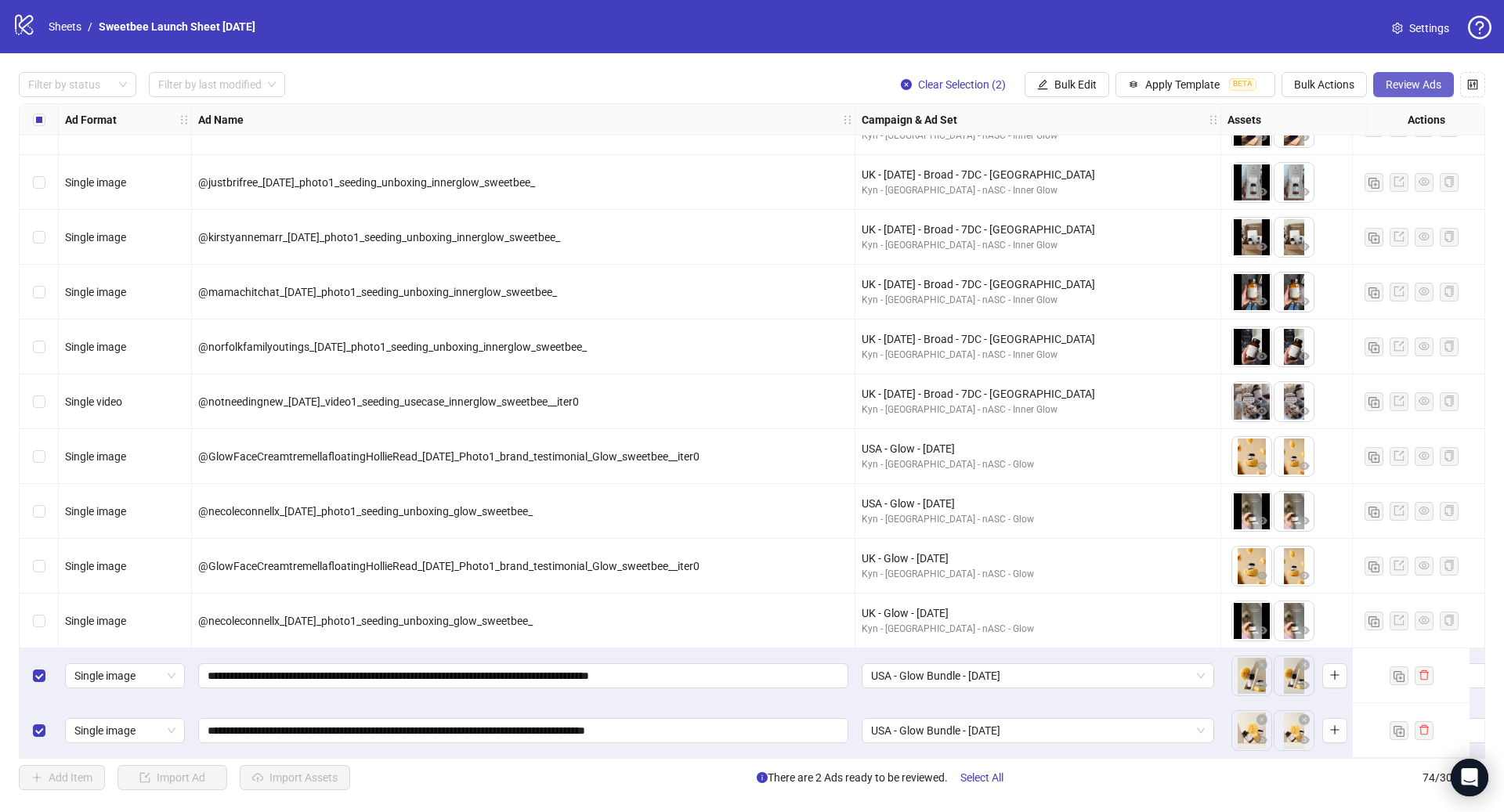
click at [1432, 87] on span "Review Ads" at bounding box center [1414, 84] width 56 height 13
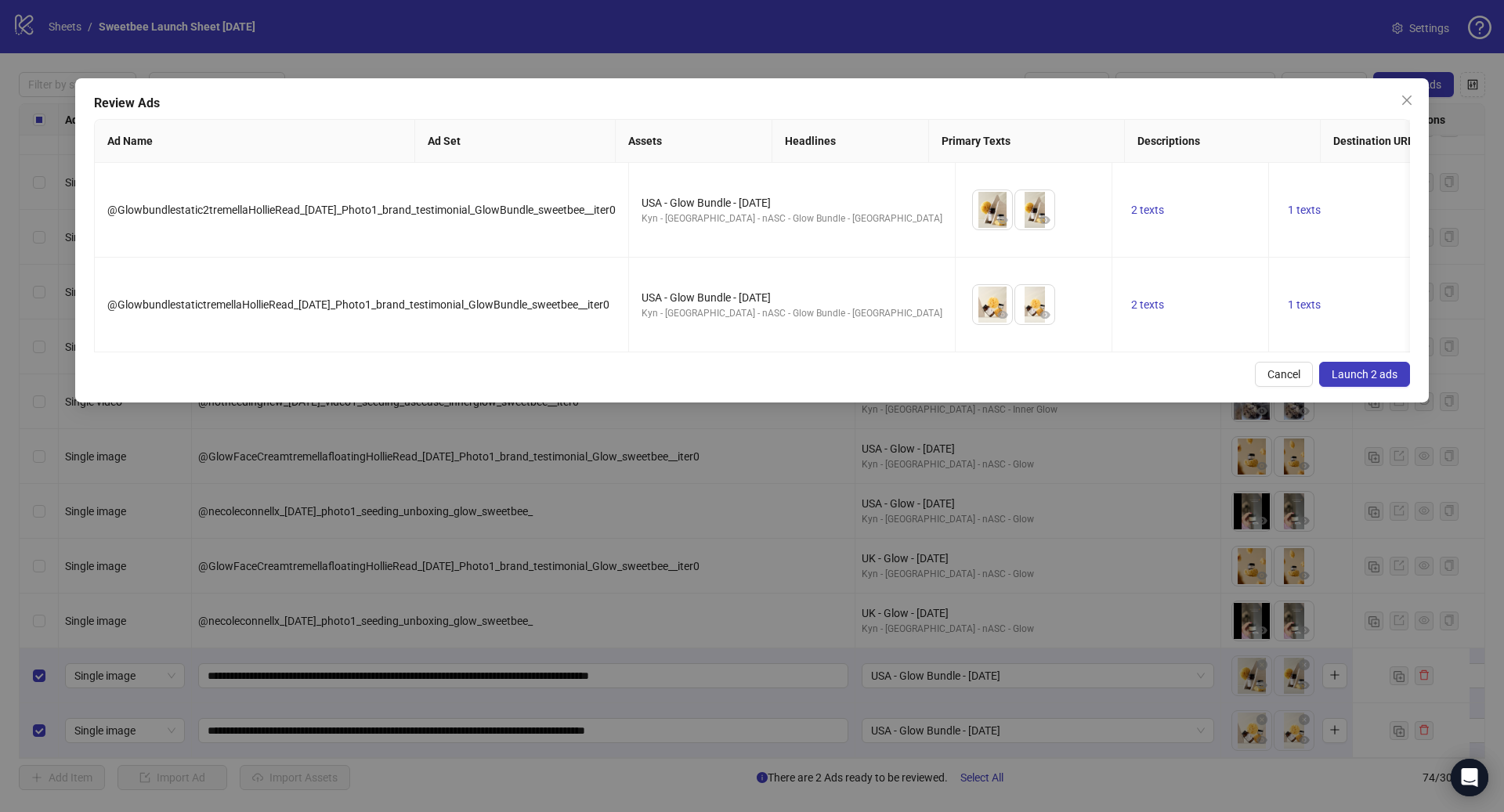
drag, startPoint x: 519, startPoint y: 334, endPoint x: 545, endPoint y: 338, distance: 26.3
click at [545, 338] on div "Review Ads Ad Name Ad Set Assets Headlines Primary Texts Descriptions Destinati…" at bounding box center [752, 240] width 1354 height 324
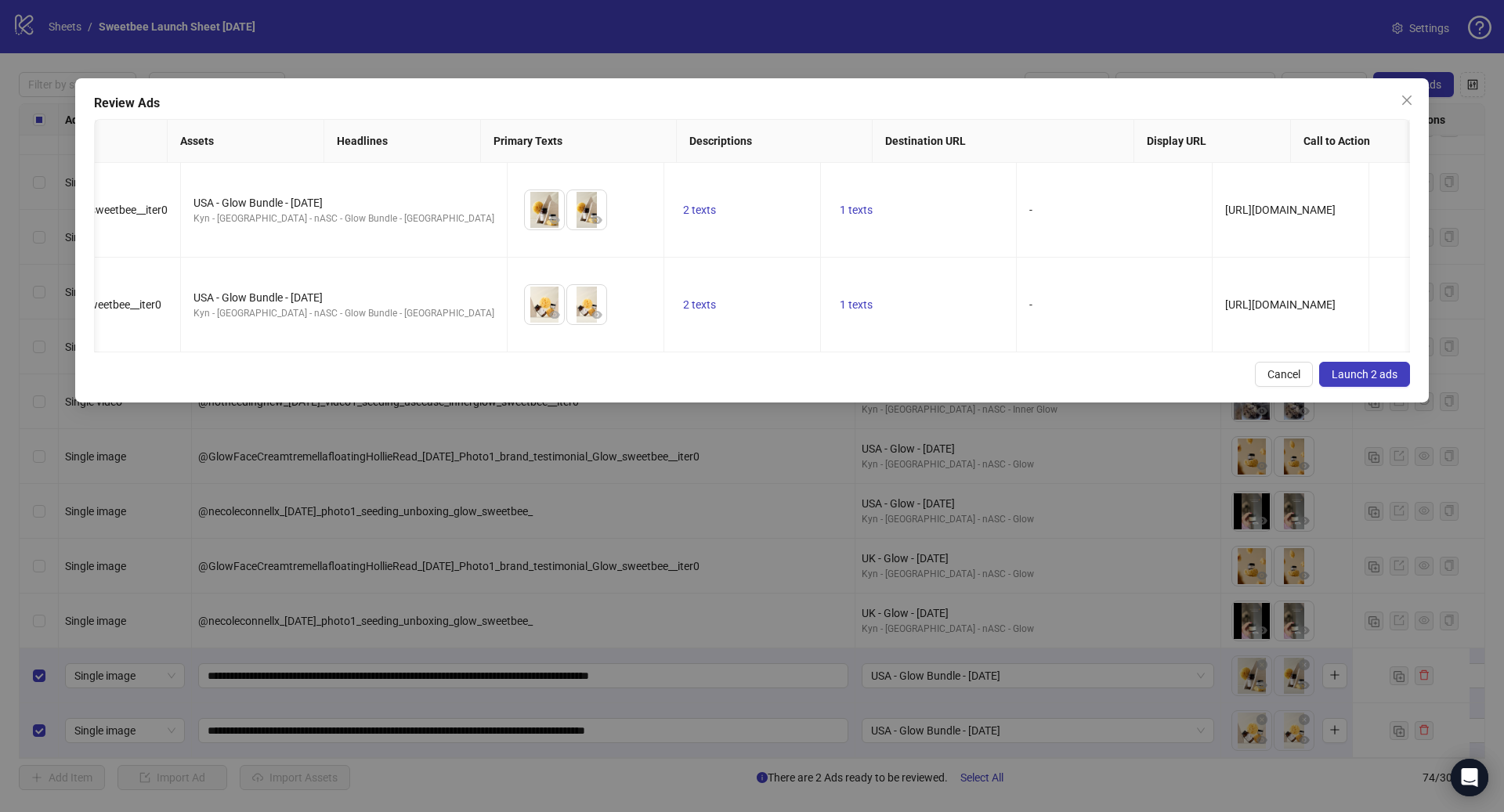
scroll to position [0, 0]
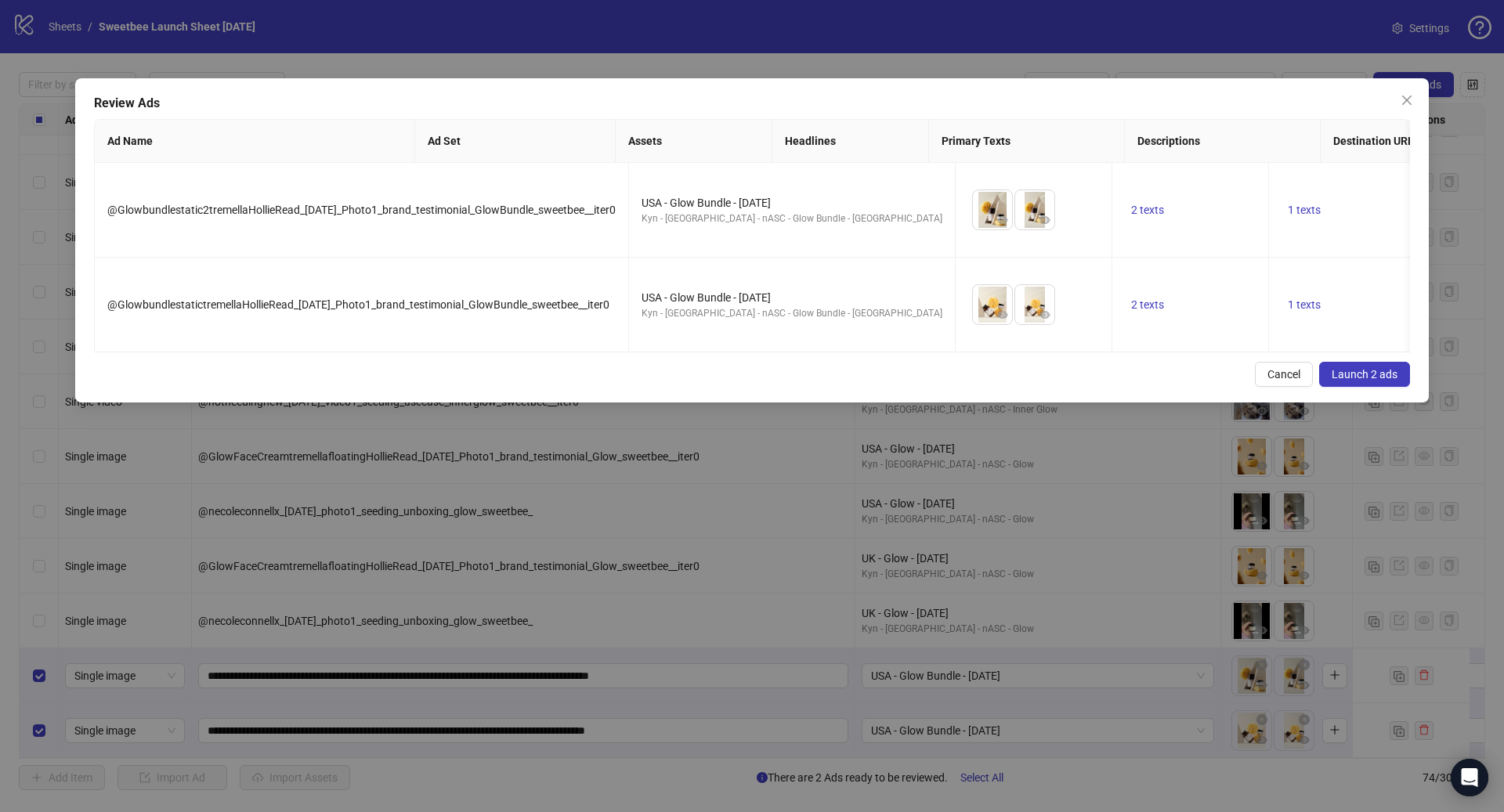
click at [1381, 368] on span "Launch 2 ads" at bounding box center [1365, 374] width 66 height 13
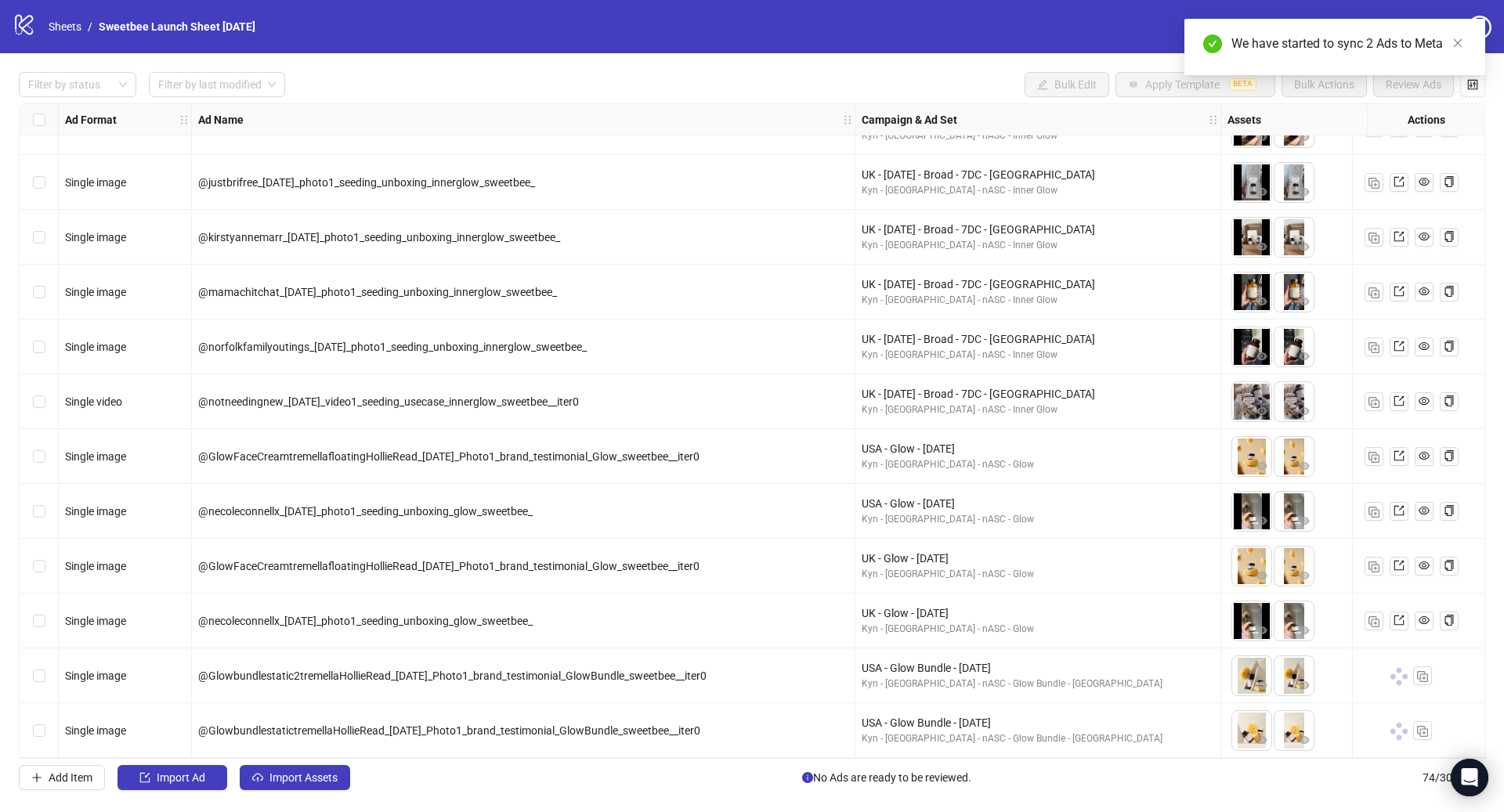
click at [36, 679] on div "Select row 73" at bounding box center [39, 676] width 39 height 55
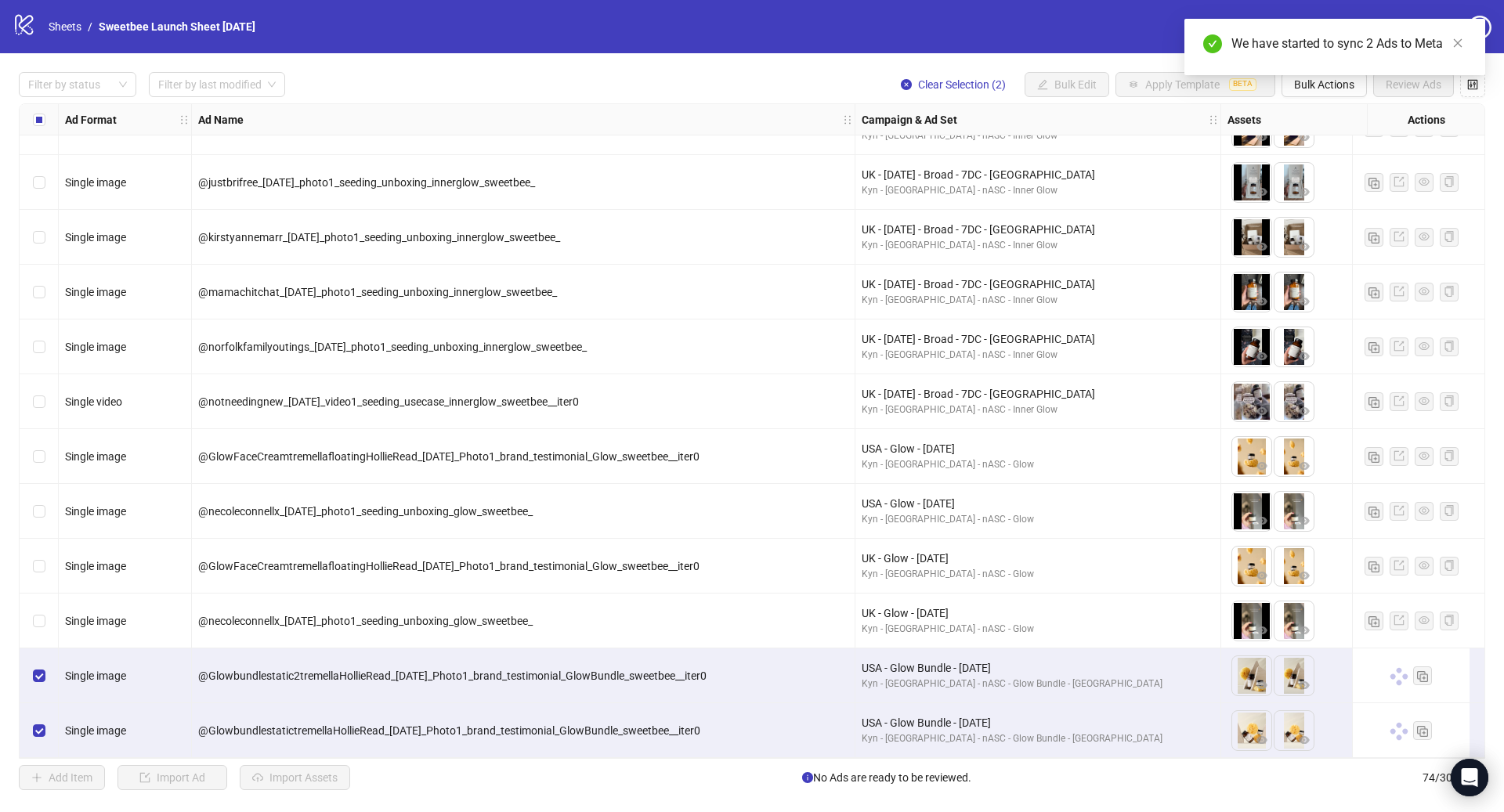
click at [1326, 75] on div "We have started to sync 2 Ads to Meta" at bounding box center [1335, 47] width 301 height 57
click at [1342, 89] on span "Bulk Actions" at bounding box center [1325, 84] width 61 height 13
click at [1346, 166] on span "Duplicate with assets" at bounding box center [1346, 167] width 107 height 18
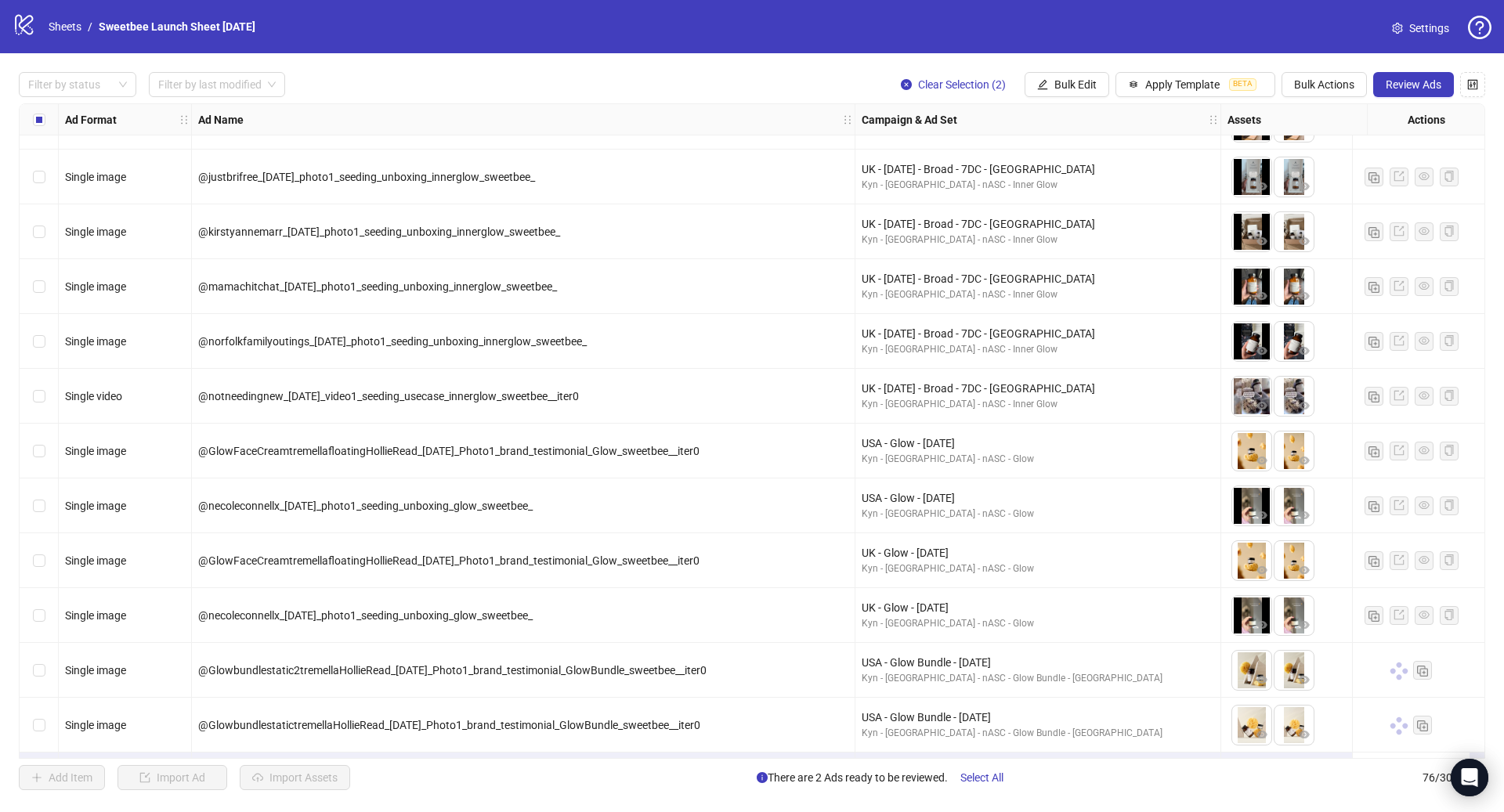
scroll to position [3550, 0]
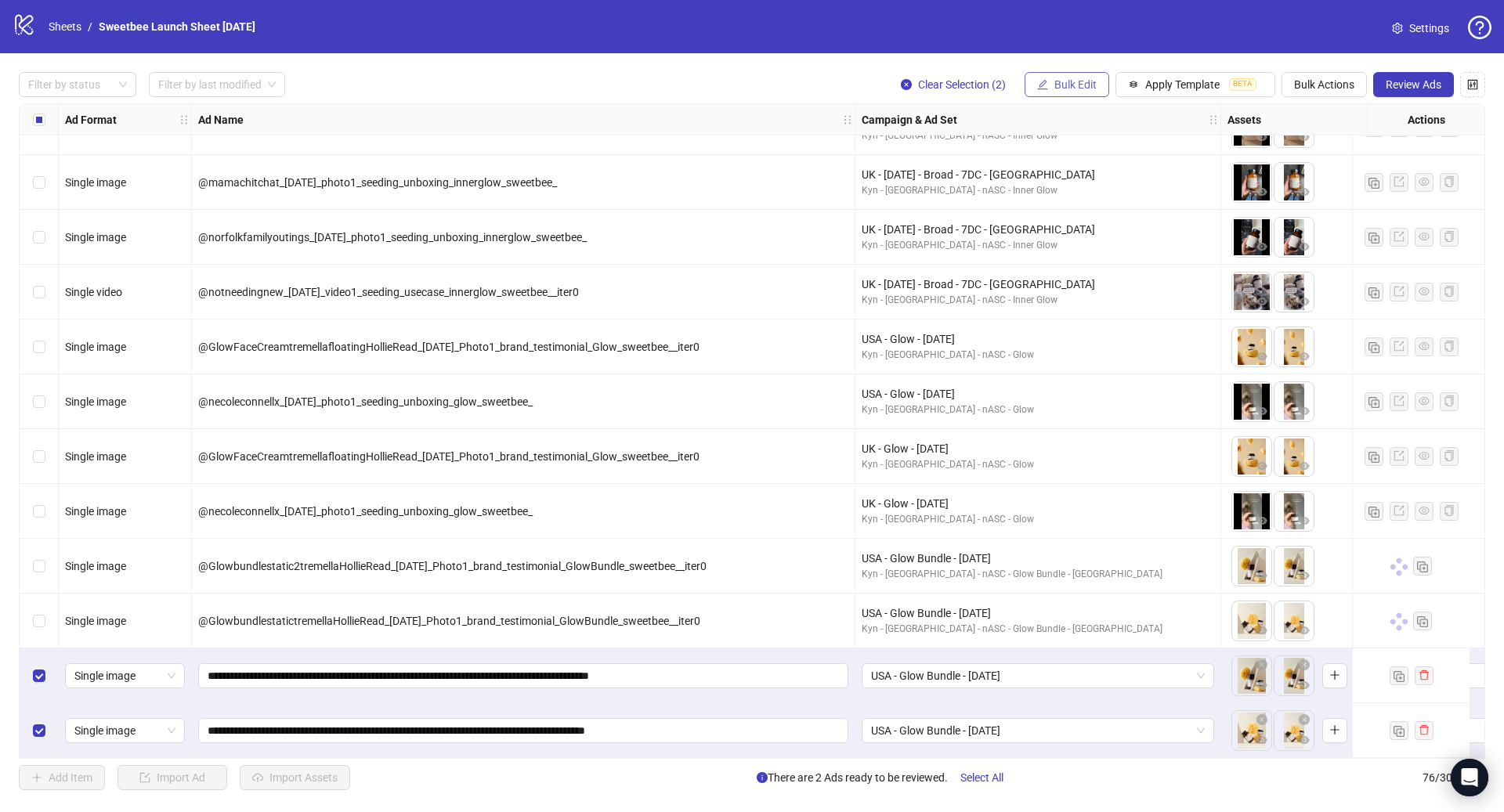
click at [1081, 85] on span "Bulk Edit" at bounding box center [1075, 84] width 42 height 13
click at [1100, 260] on span "Destination URL" at bounding box center [1082, 267] width 93 height 18
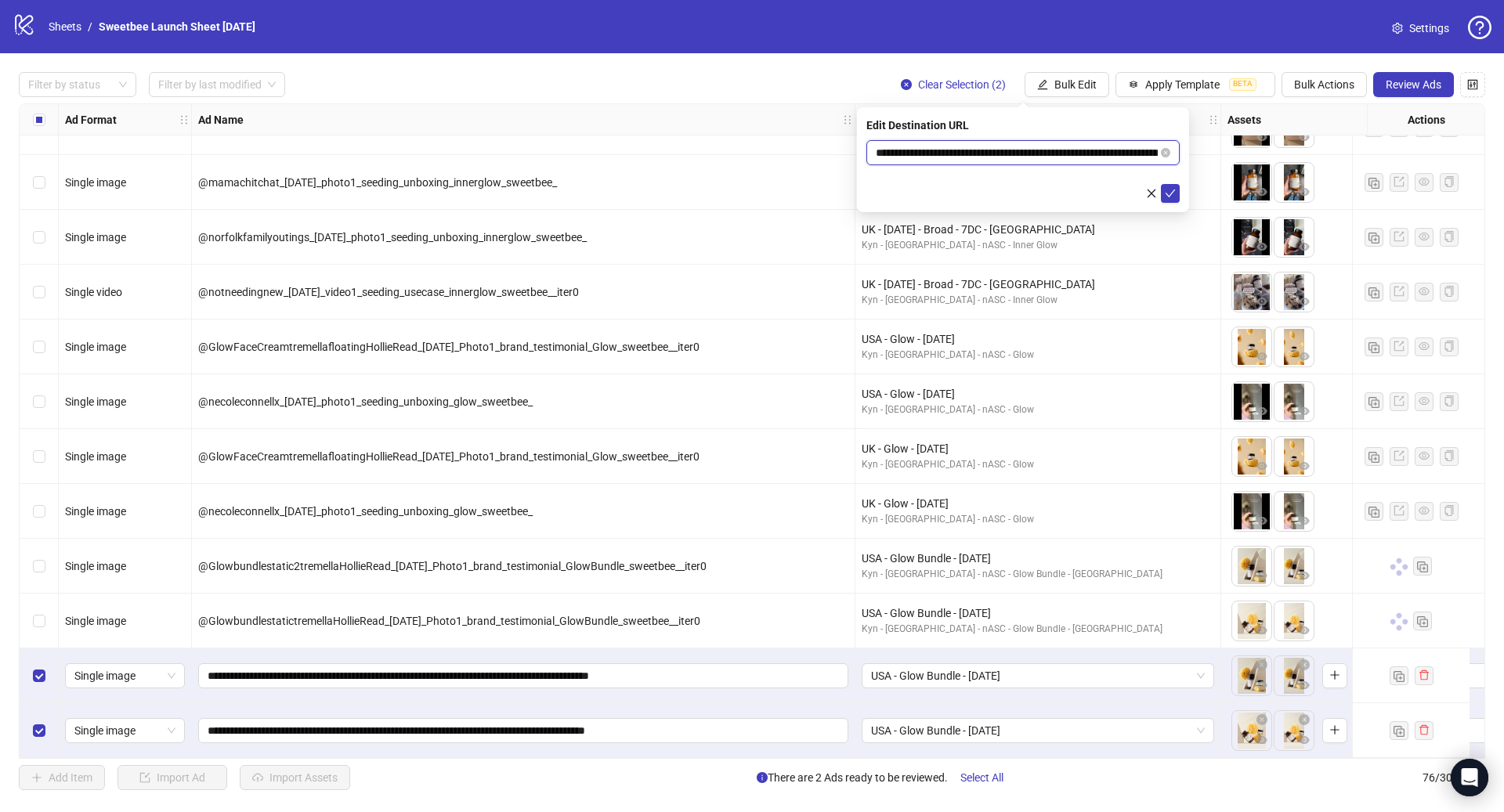
click at [981, 150] on input "**********" at bounding box center [1017, 153] width 282 height 18
click at [1169, 152] on icon "close-circle" at bounding box center [1166, 153] width 10 height 10
paste input "**********"
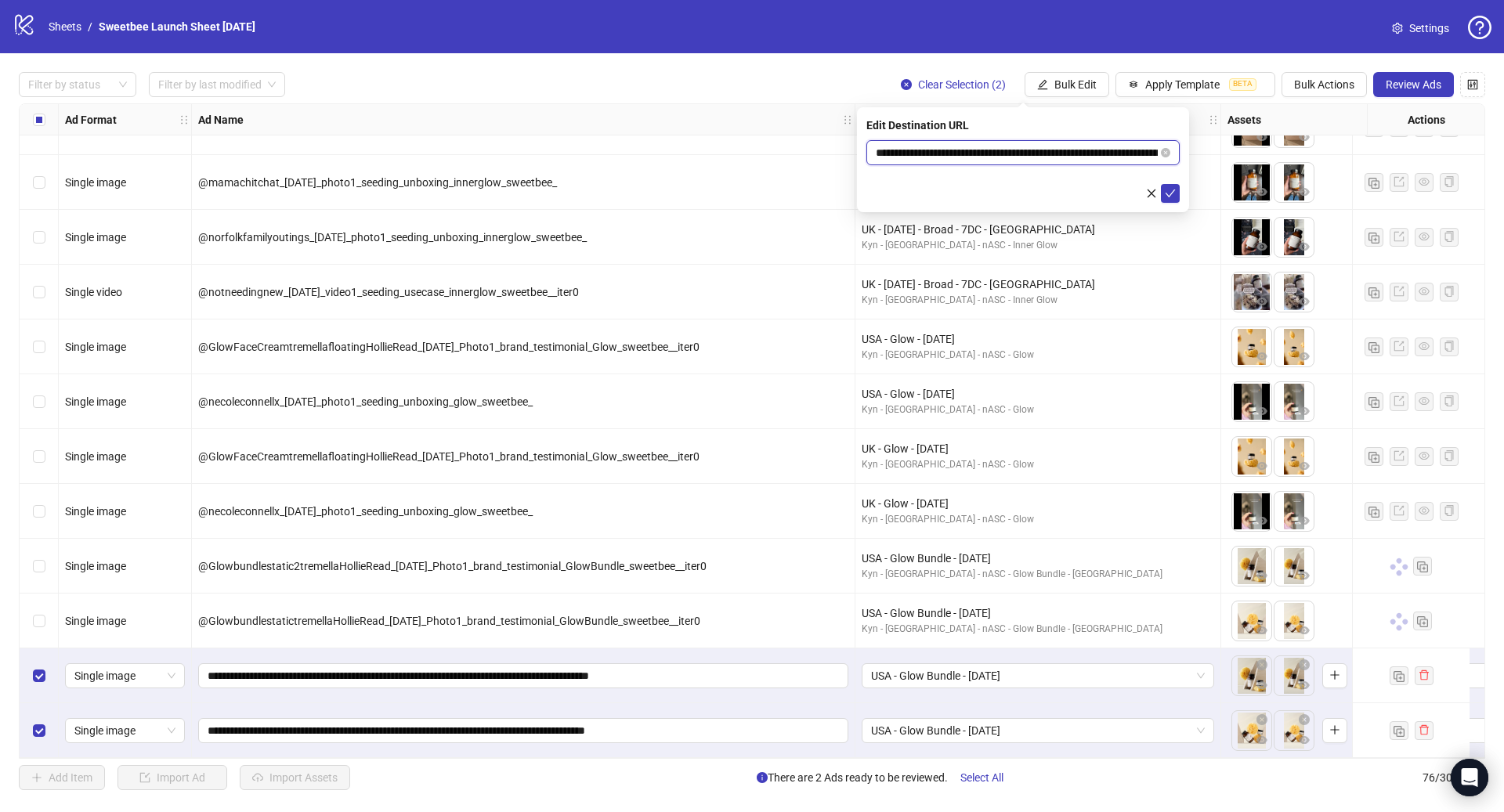
scroll to position [0, 139]
type input "**********"
click at [1176, 199] on button "submit" at bounding box center [1170, 193] width 19 height 19
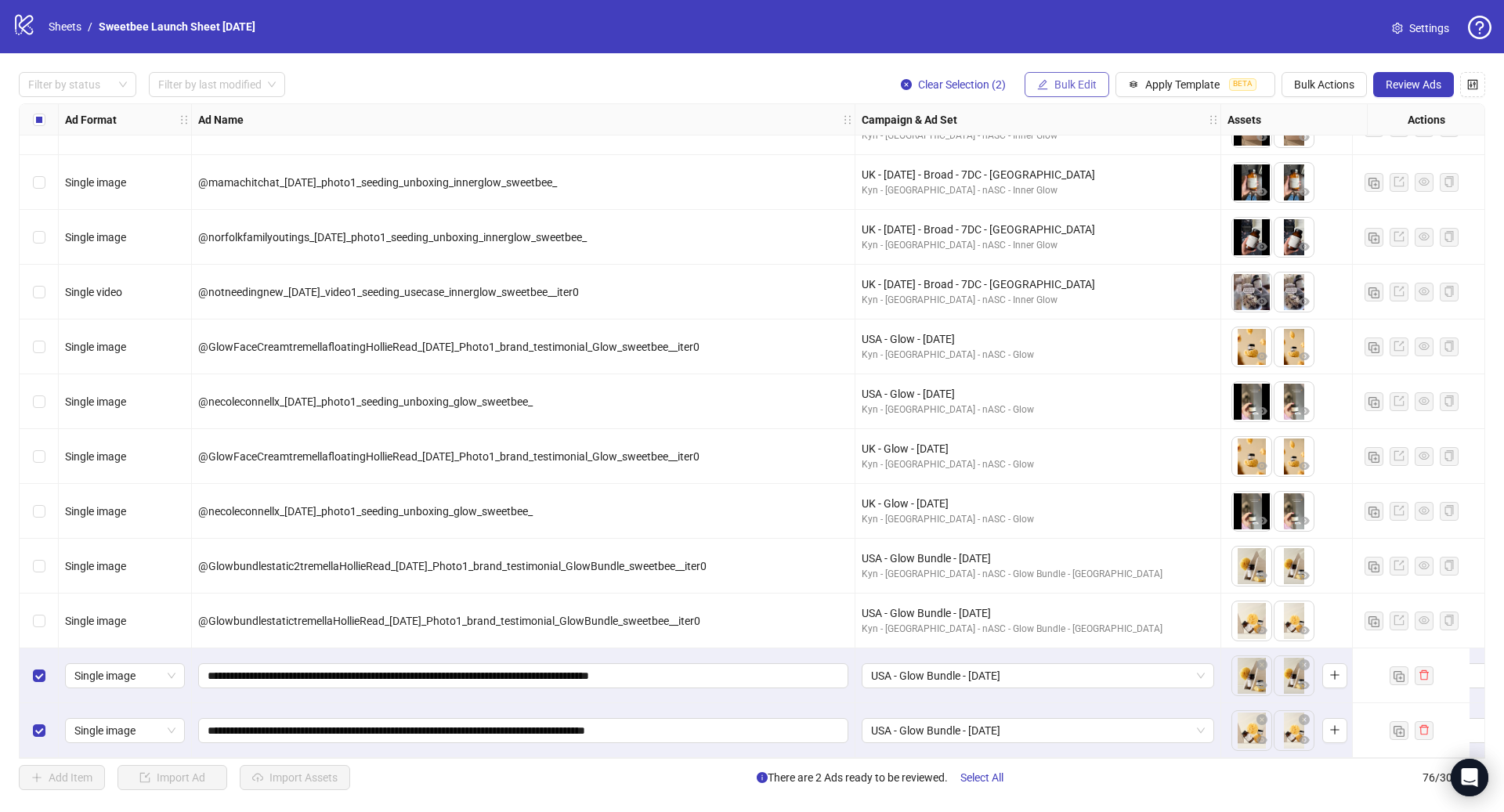
click at [1051, 89] on button "Bulk Edit" at bounding box center [1067, 84] width 84 height 25
click at [1092, 171] on span "Campaign & Ad Set" at bounding box center [1082, 167] width 93 height 18
click at [999, 158] on span "USA - Glow Bundle - [DATE]" at bounding box center [1023, 153] width 295 height 24
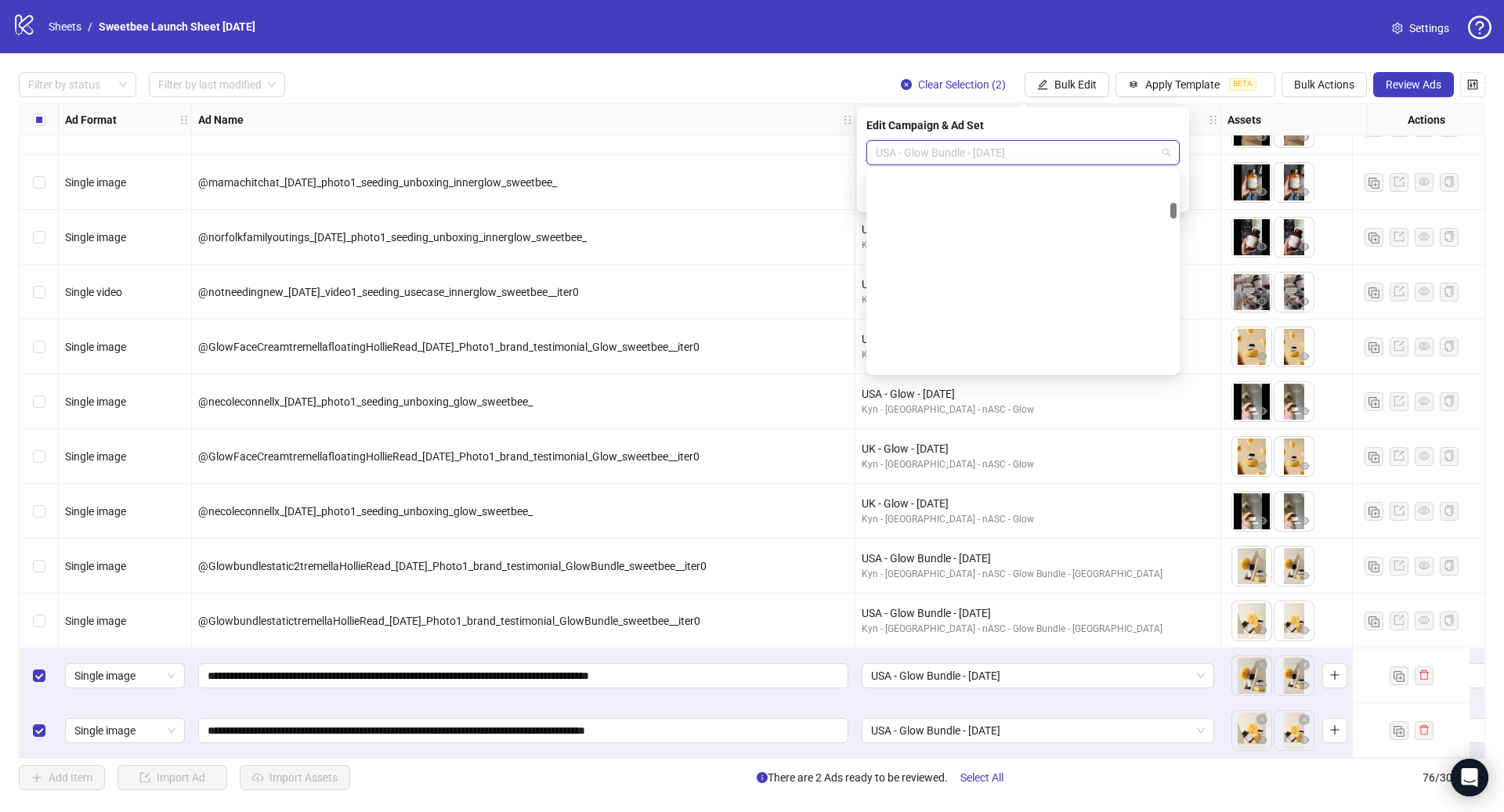
scroll to position [559, 0]
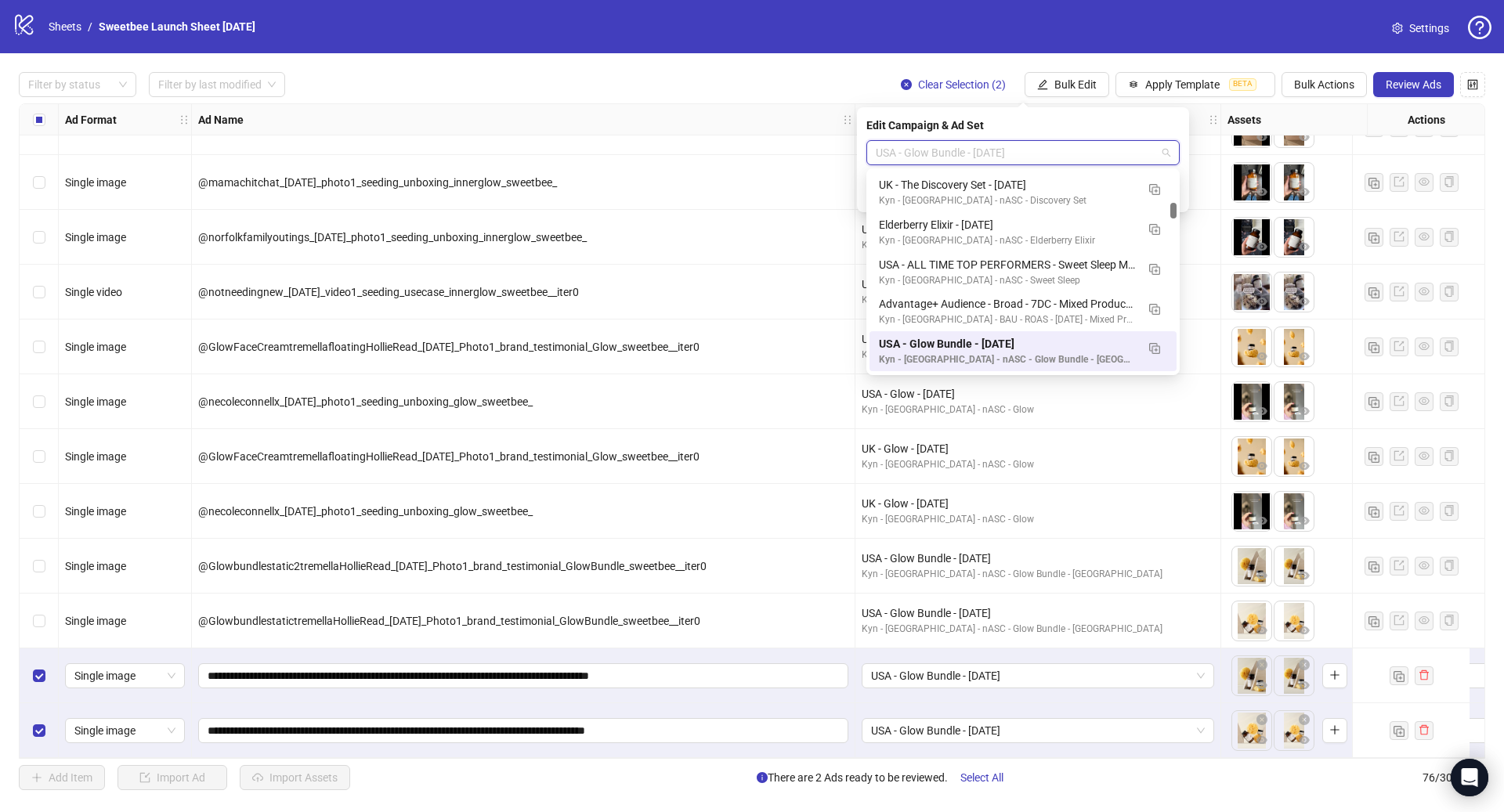
paste input "**********"
type input "**********"
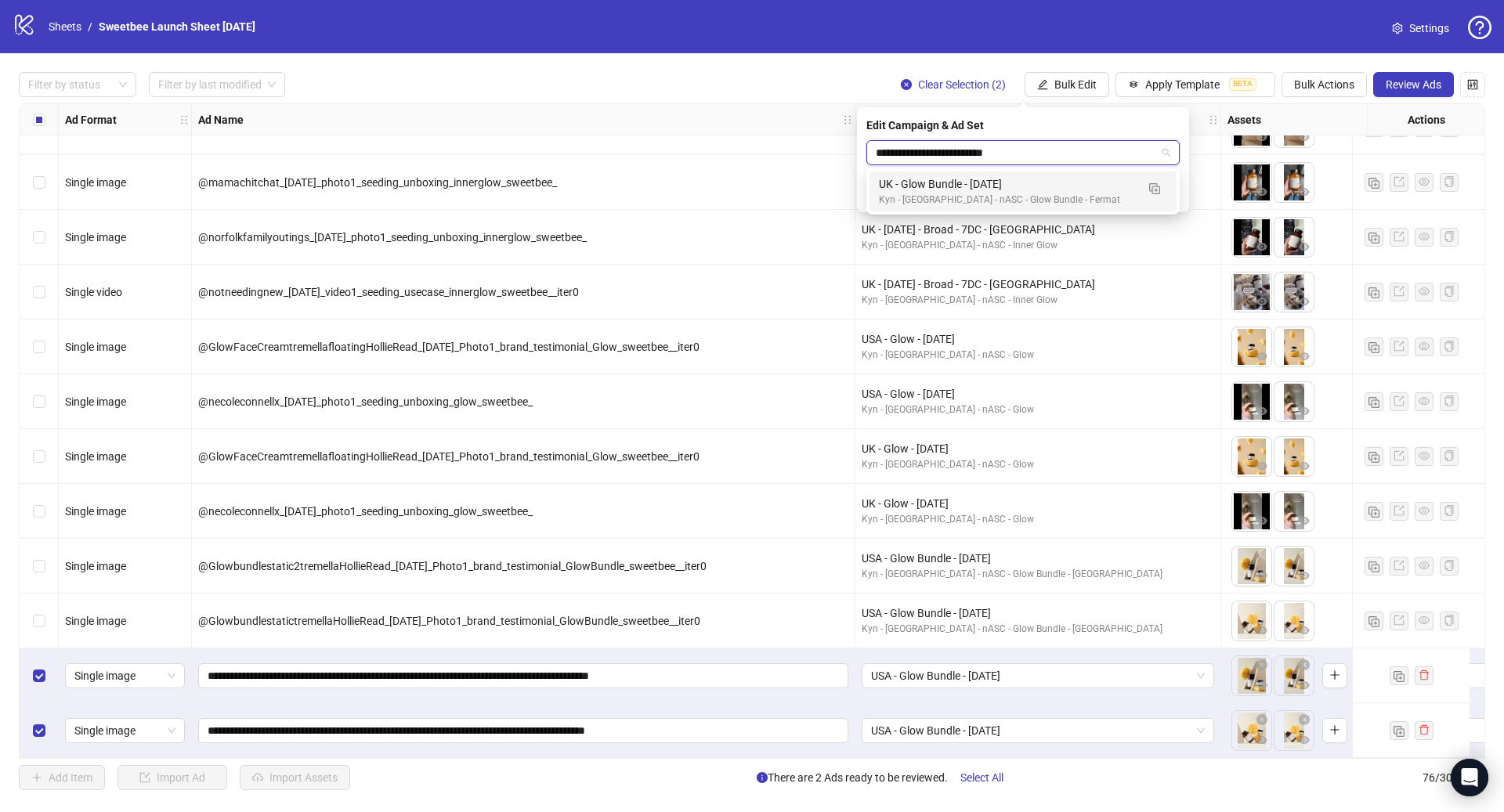
scroll to position [0, 0]
click at [984, 199] on div "Kyn - [GEOGRAPHIC_DATA] - nASC - Glow Bundle - Fermat" at bounding box center [1007, 200] width 257 height 15
click at [1168, 196] on icon "check" at bounding box center [1170, 193] width 11 height 11
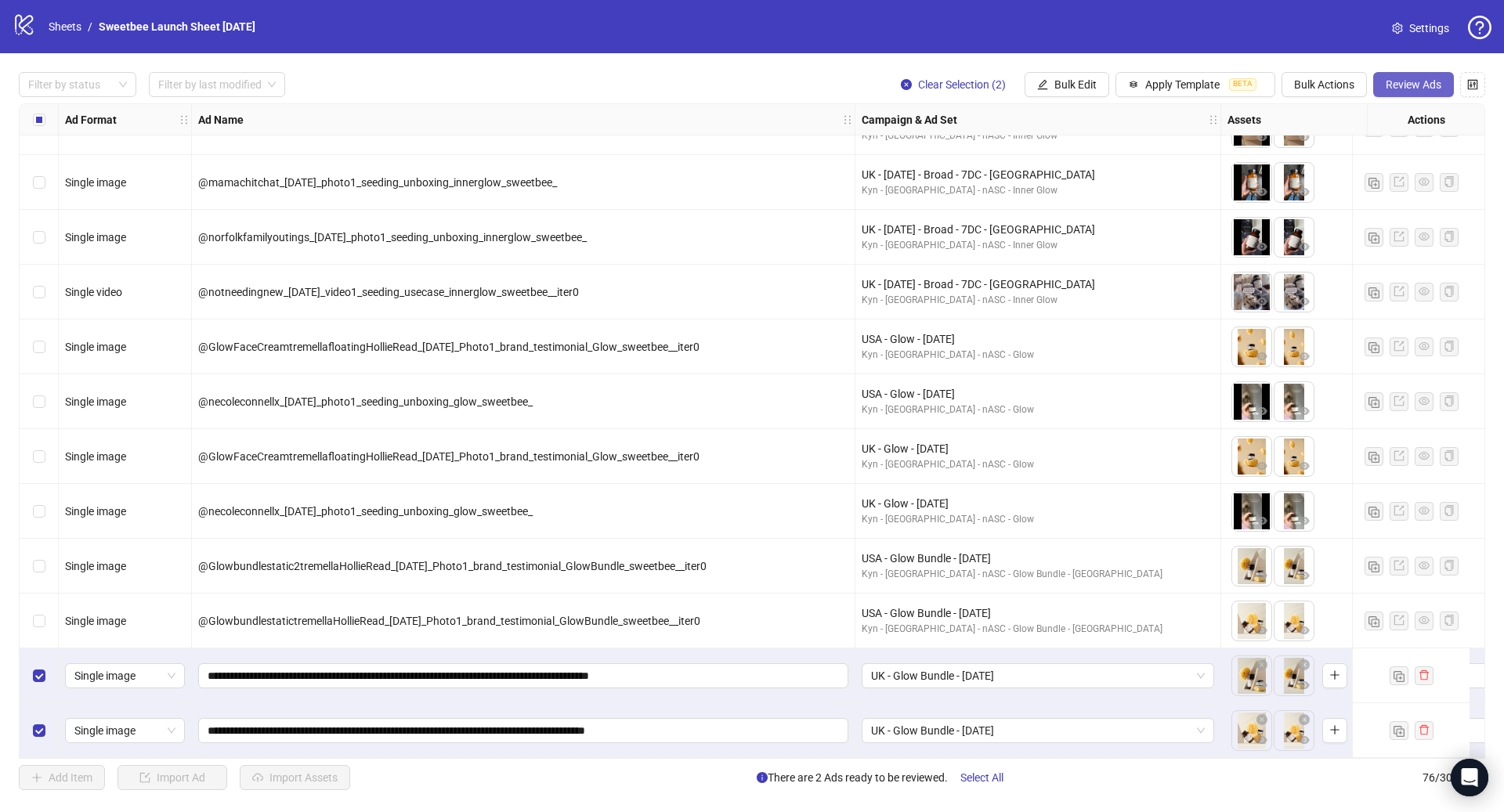
click at [1414, 81] on span "Review Ads" at bounding box center [1414, 84] width 56 height 13
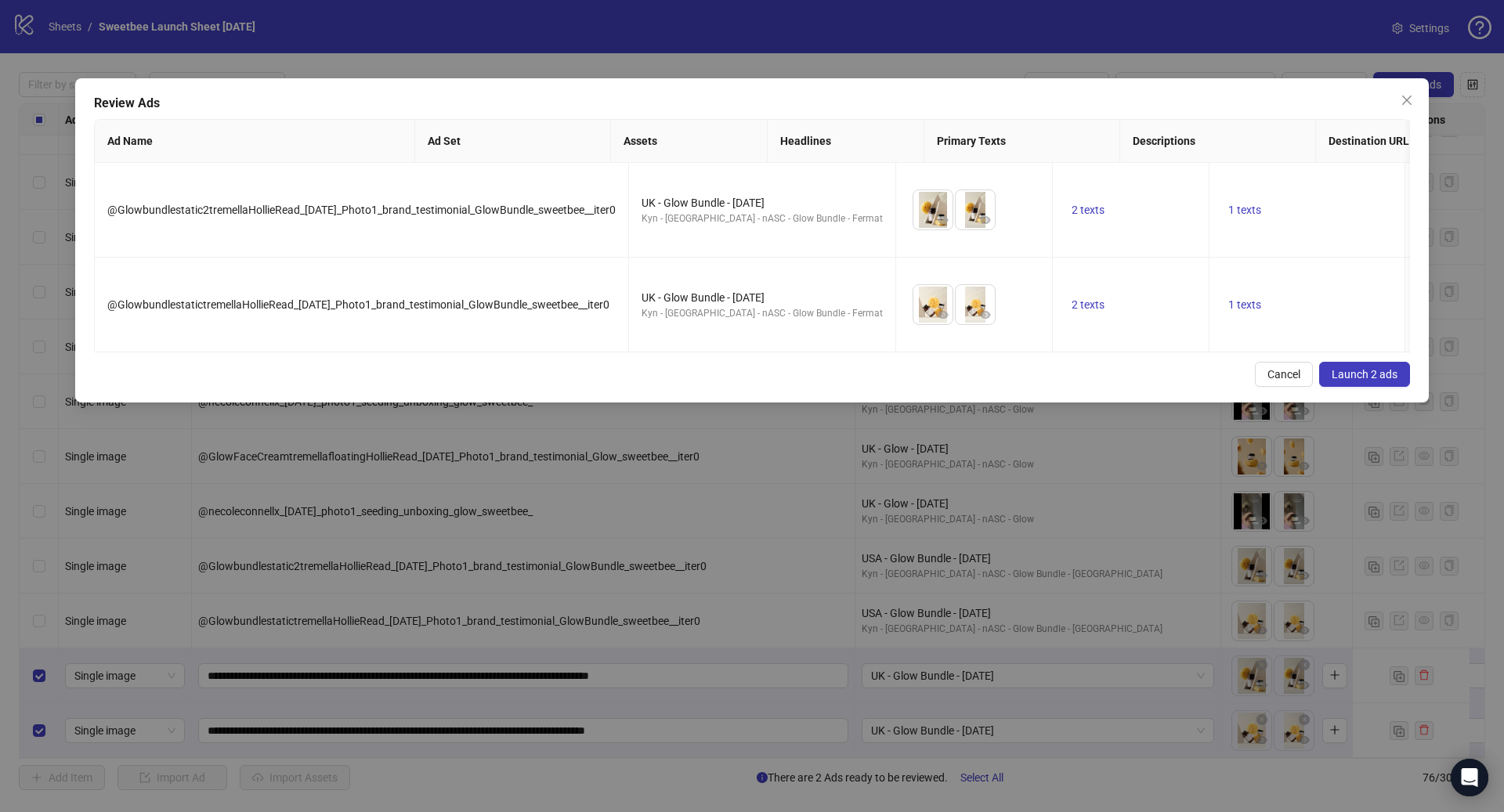
click at [1358, 368] on span "Launch 2 ads" at bounding box center [1365, 374] width 66 height 13
